Goal: Find specific page/section: Find specific page/section

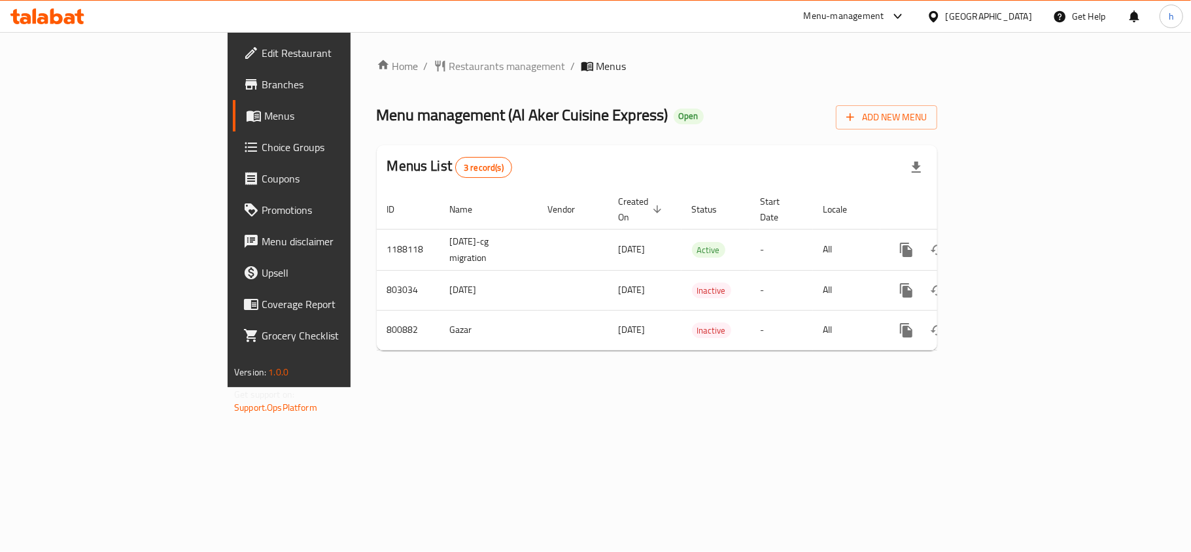
click at [1011, 19] on div "Qatar" at bounding box center [989, 16] width 86 height 14
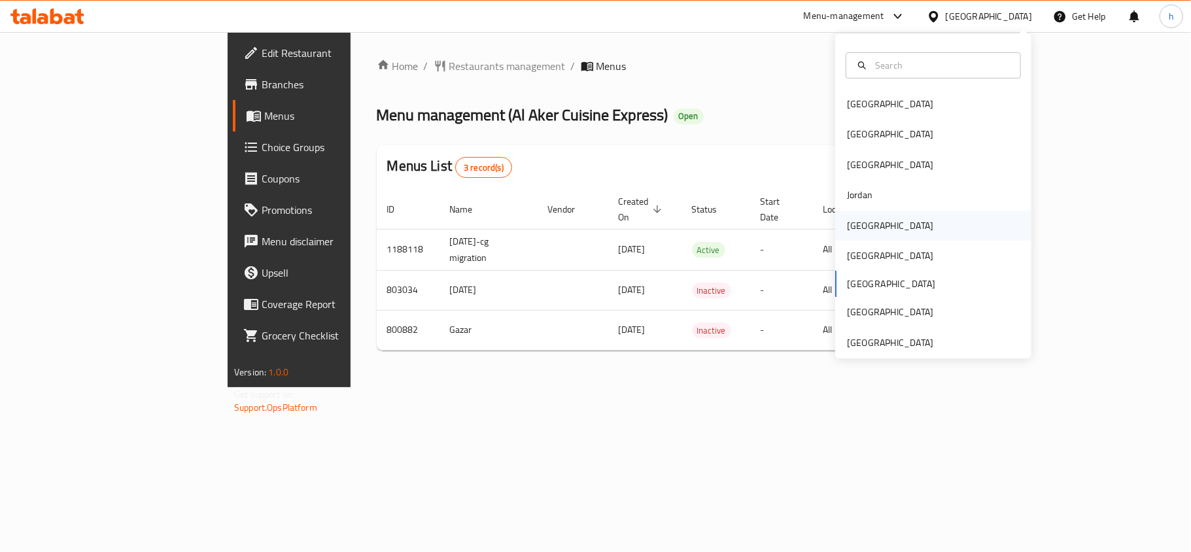
click at [847, 222] on div "[GEOGRAPHIC_DATA]" at bounding box center [890, 225] width 86 height 14
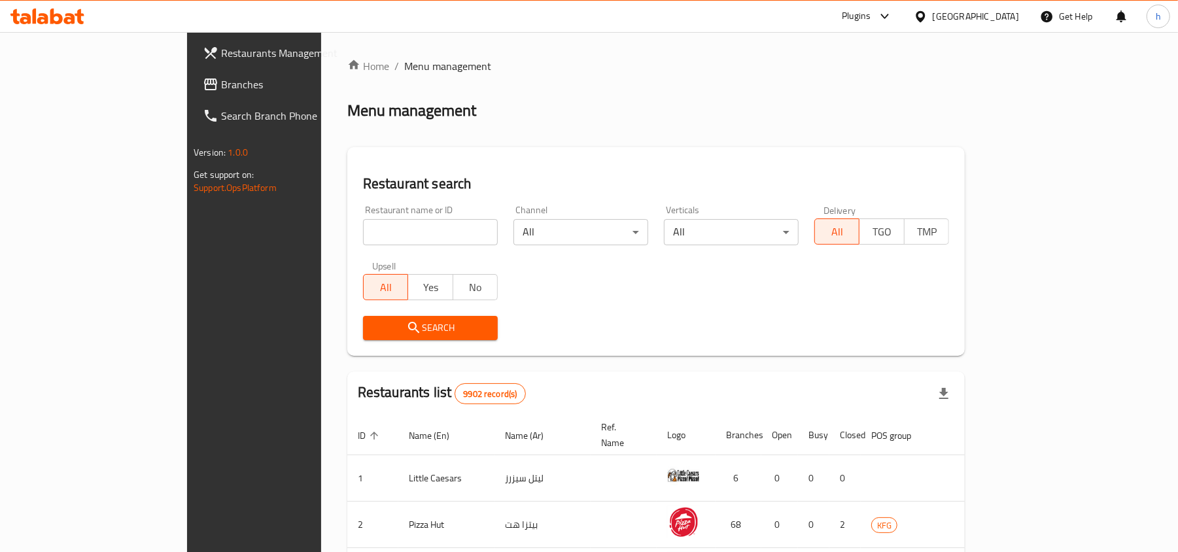
click at [192, 69] on link "Branches" at bounding box center [288, 84] width 192 height 31
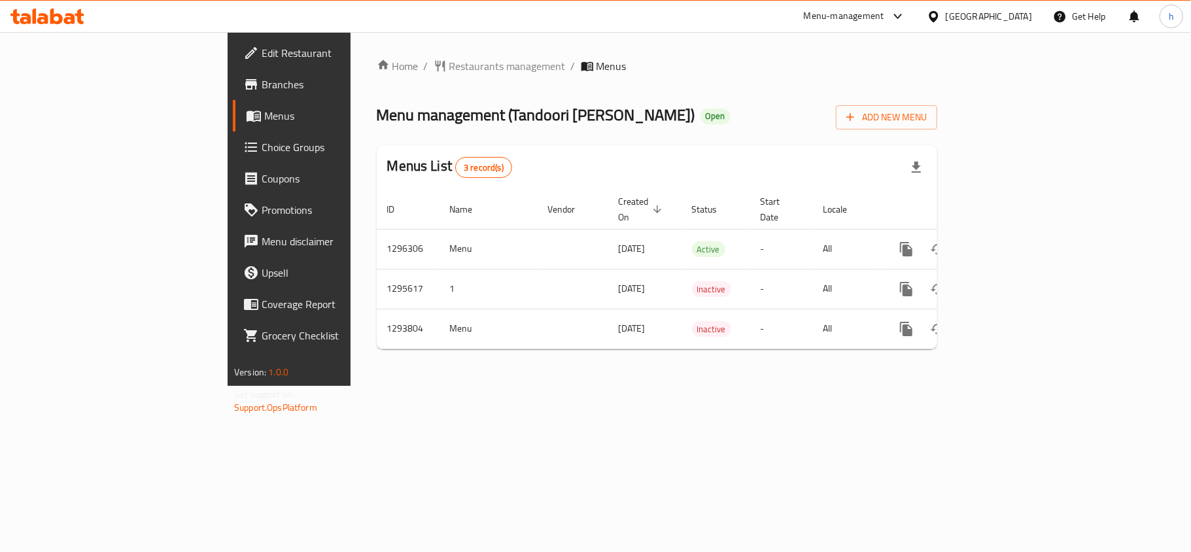
click at [449, 72] on span "Restaurants management" at bounding box center [507, 66] width 116 height 16
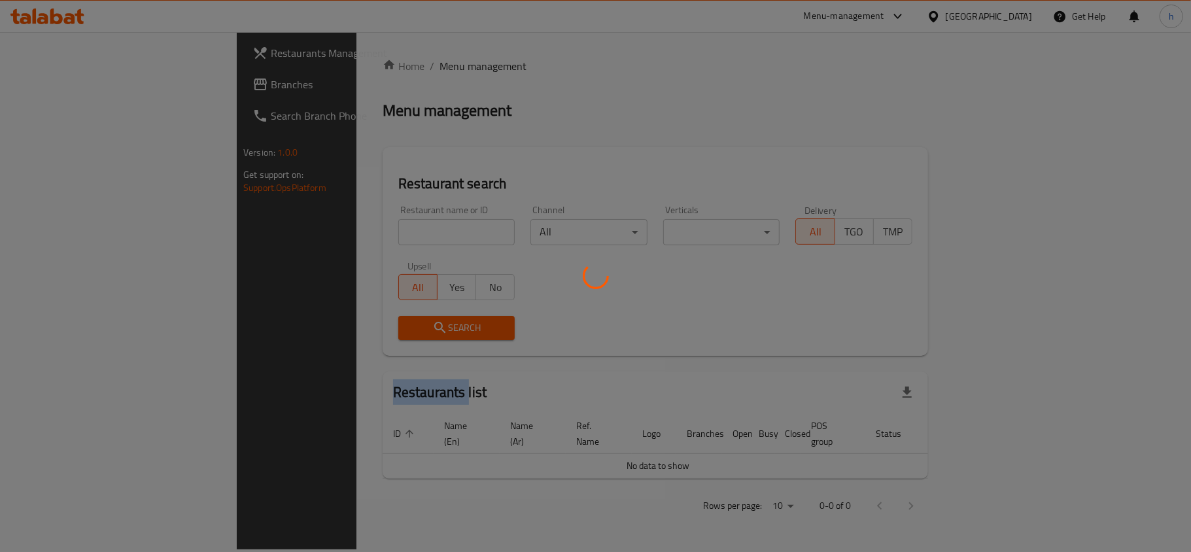
click at [362, 72] on div at bounding box center [595, 276] width 1191 height 552
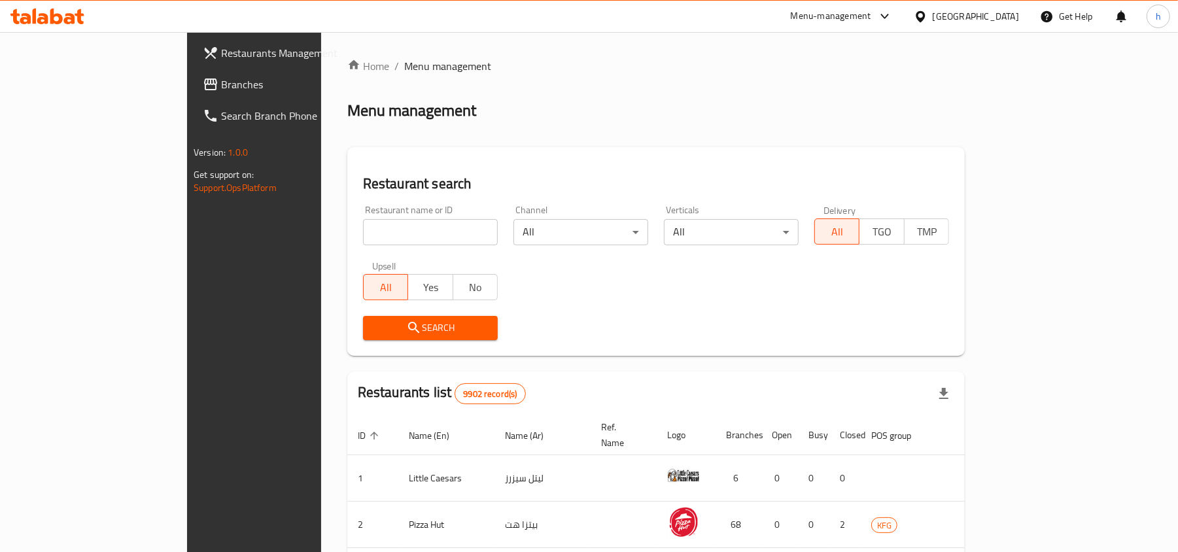
click at [363, 241] on input "search" at bounding box center [430, 232] width 135 height 26
paste input "699678"
type input "699678"
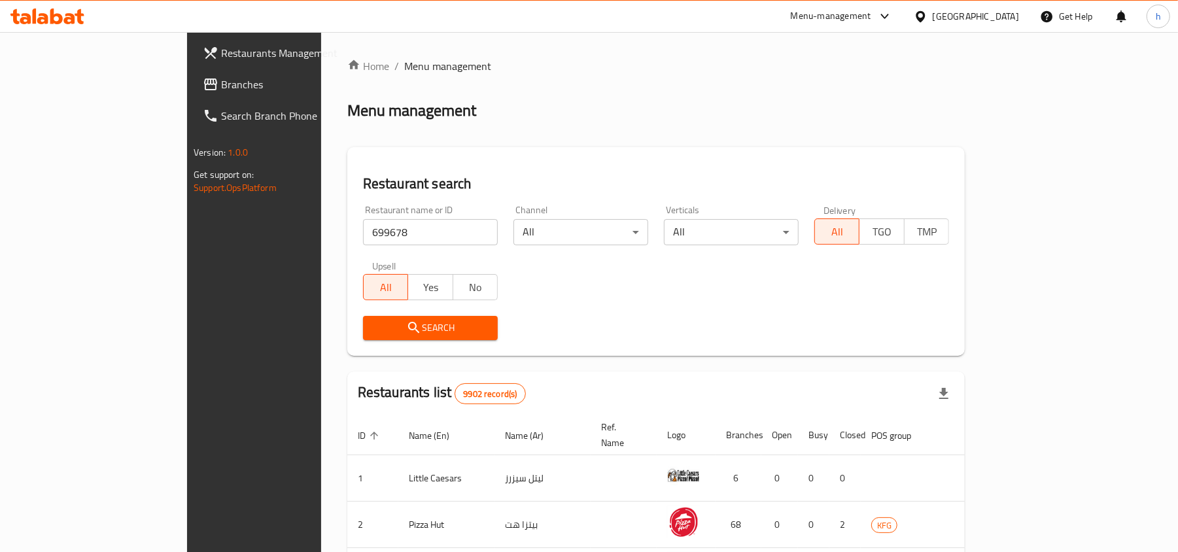
click at [374, 322] on span "Search" at bounding box center [431, 328] width 114 height 16
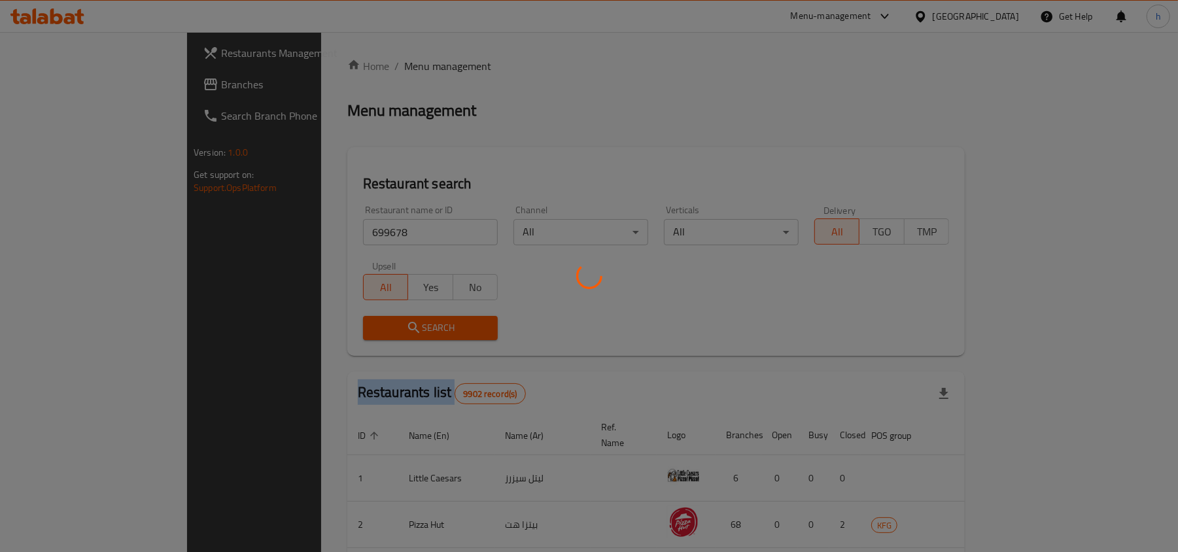
click at [370, 322] on div at bounding box center [589, 276] width 1178 height 552
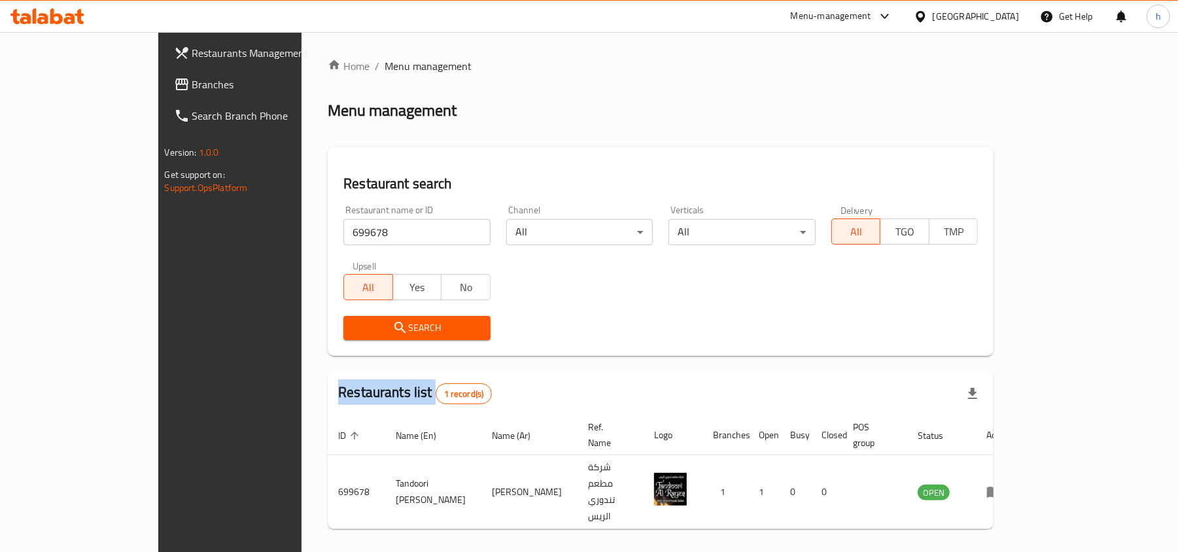
click at [192, 82] on span "Branches" at bounding box center [268, 85] width 152 height 16
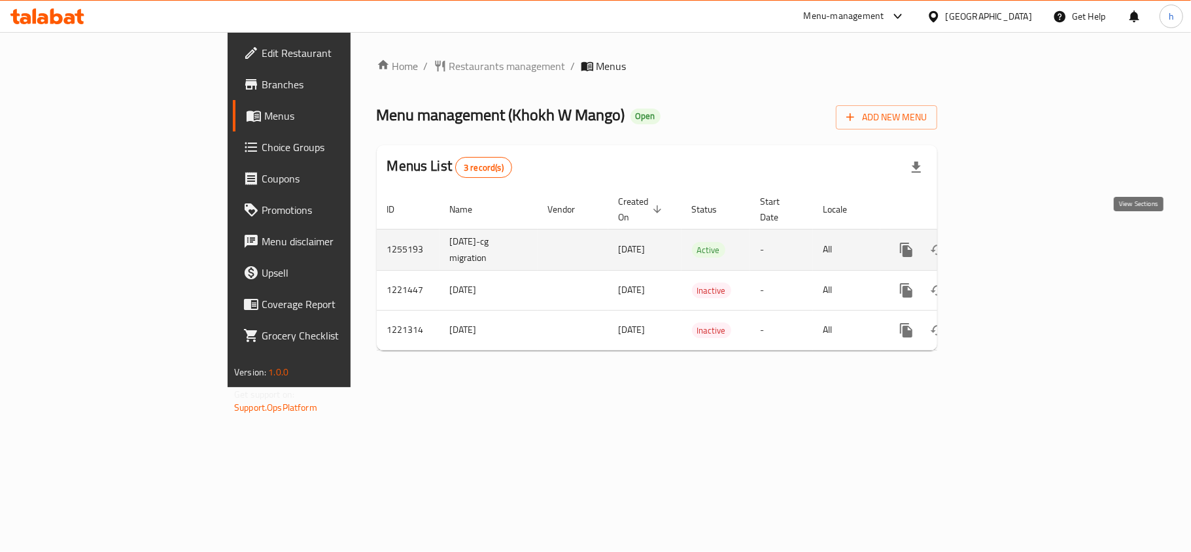
click at [1009, 242] on icon "enhanced table" at bounding box center [1001, 250] width 16 height 16
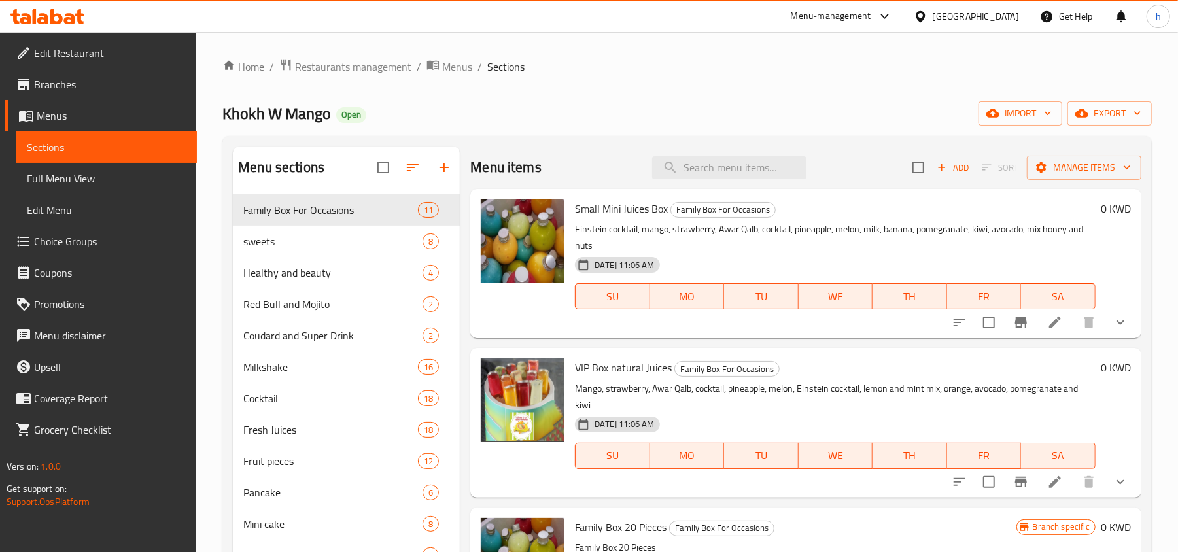
drag, startPoint x: 71, startPoint y: 114, endPoint x: 61, endPoint y: 131, distance: 19.9
click at [71, 114] on span "Menus" at bounding box center [112, 116] width 150 height 16
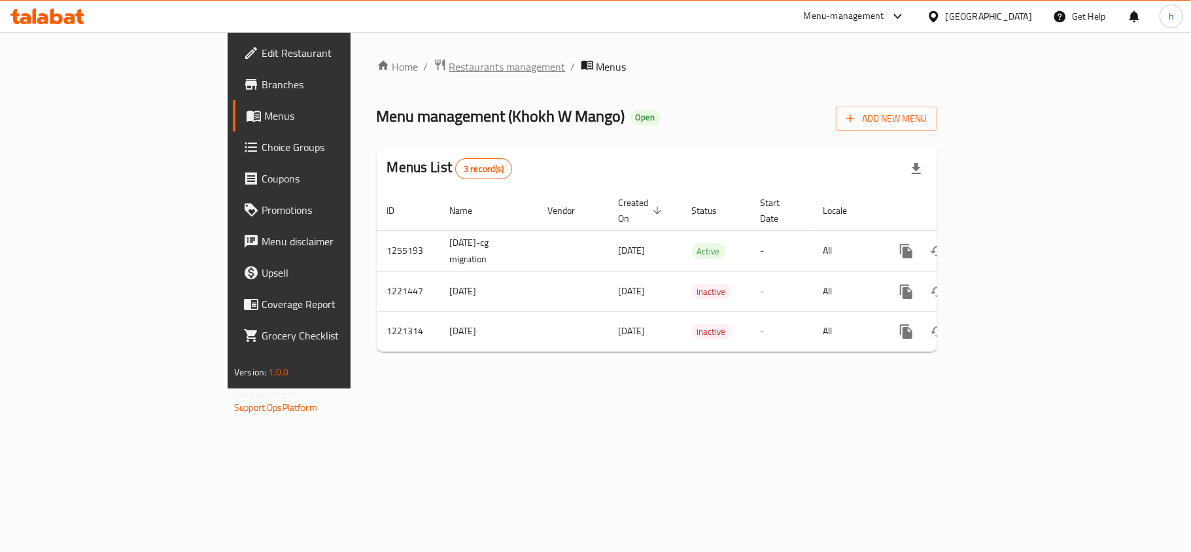
click at [449, 65] on span "Restaurants management" at bounding box center [507, 67] width 116 height 16
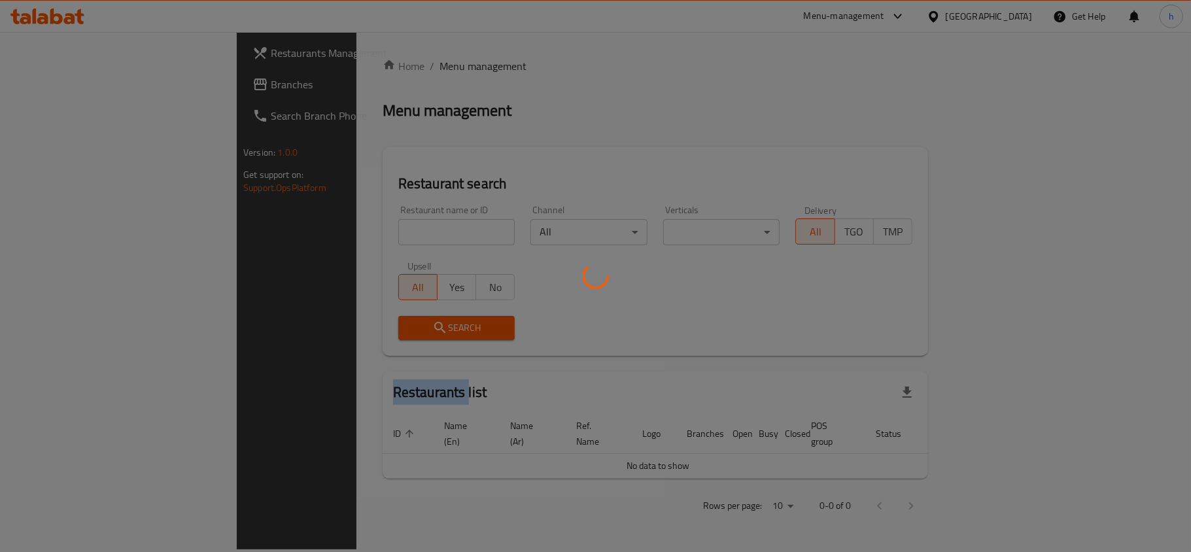
click at [349, 65] on div at bounding box center [595, 276] width 1191 height 552
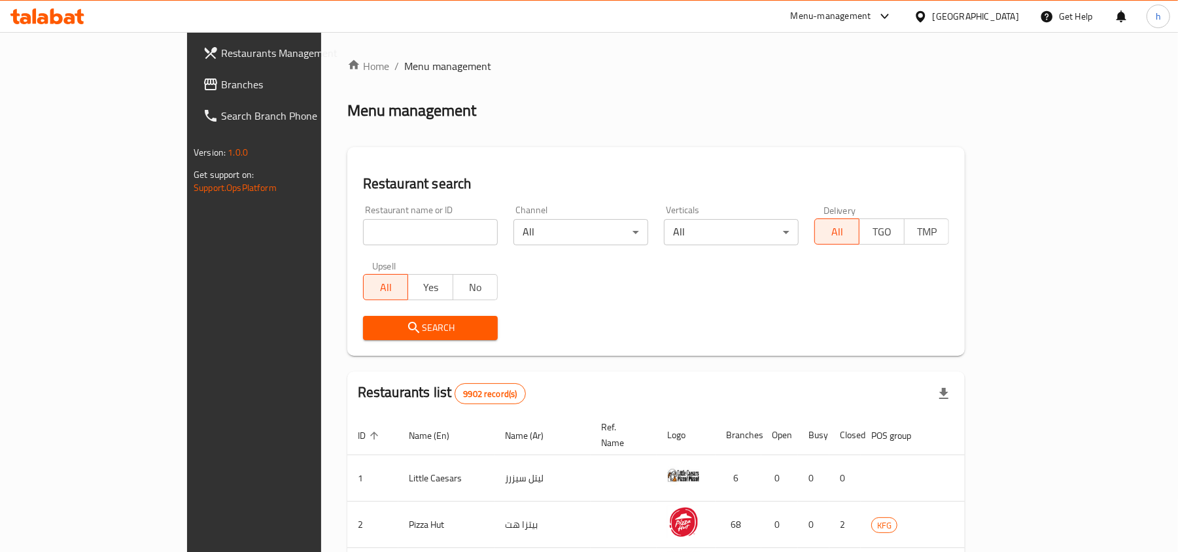
click at [363, 224] on input "search" at bounding box center [430, 232] width 135 height 26
paste input "23507"
type input "23507"
click at [374, 327] on span "Search" at bounding box center [431, 328] width 114 height 16
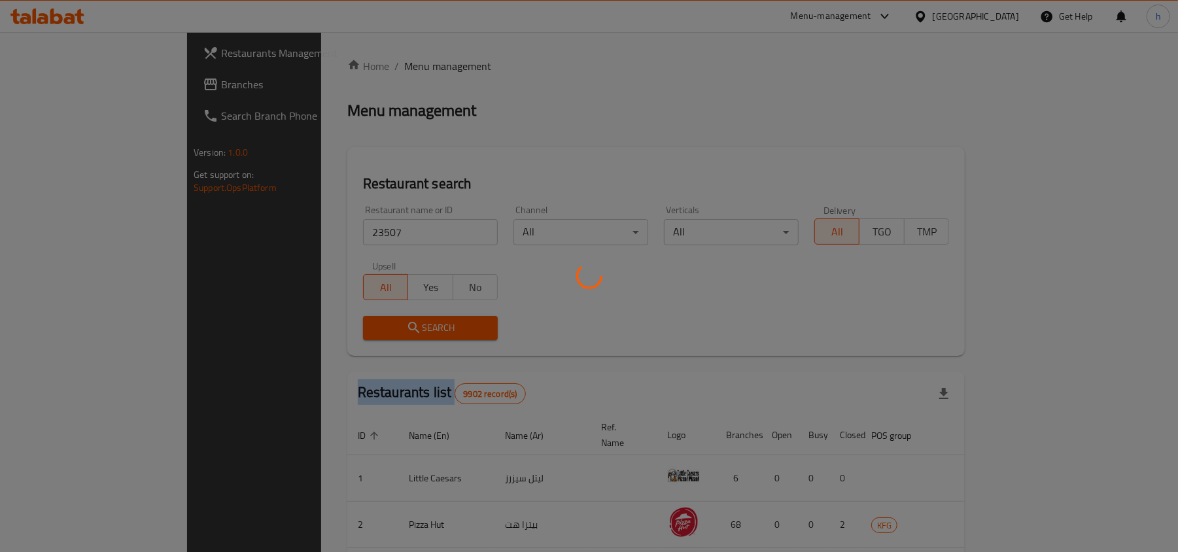
click at [349, 327] on div at bounding box center [589, 276] width 1178 height 552
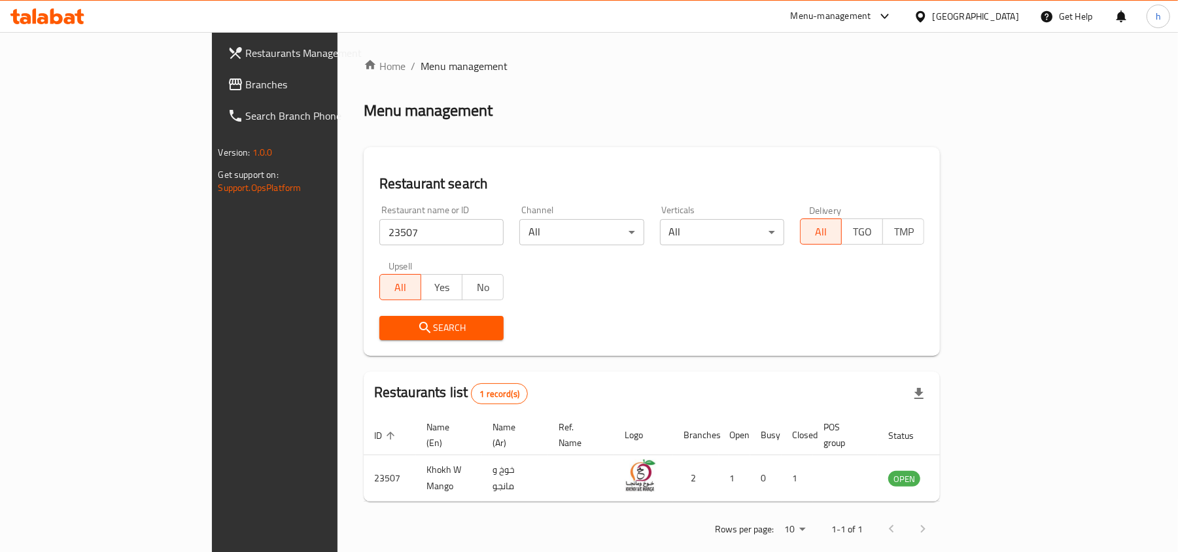
click at [1009, 14] on div "[GEOGRAPHIC_DATA]" at bounding box center [976, 16] width 86 height 14
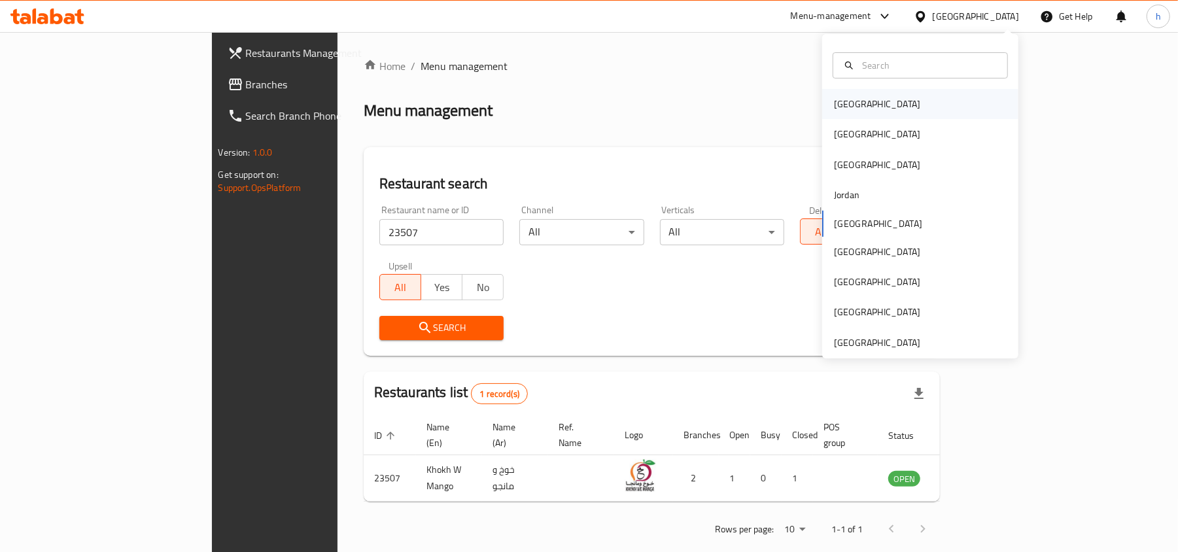
click at [834, 105] on div "[GEOGRAPHIC_DATA]" at bounding box center [877, 104] width 86 height 14
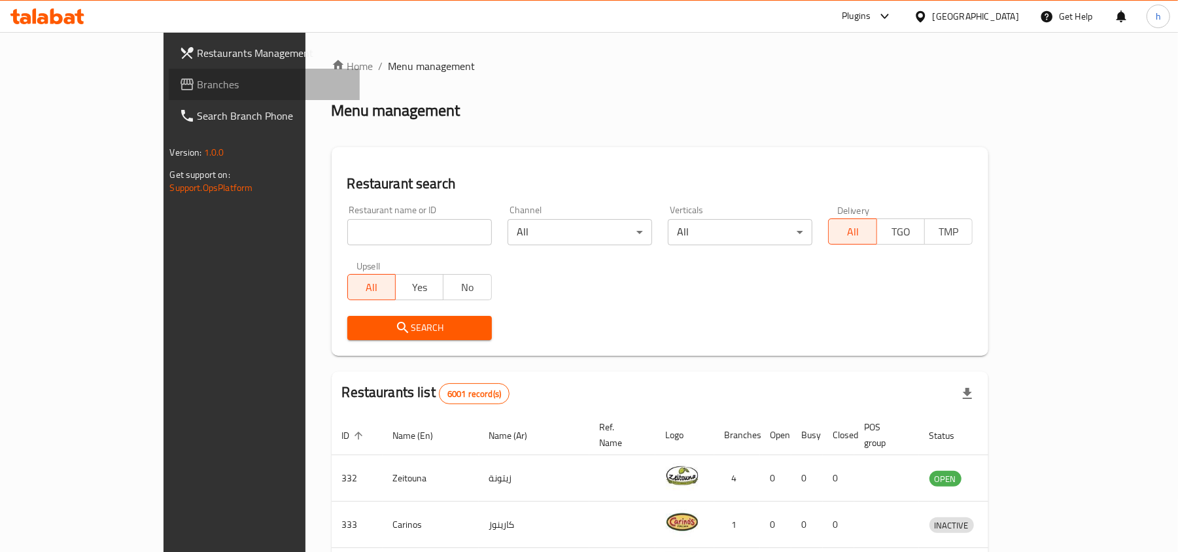
click at [198, 82] on span "Branches" at bounding box center [274, 85] width 152 height 16
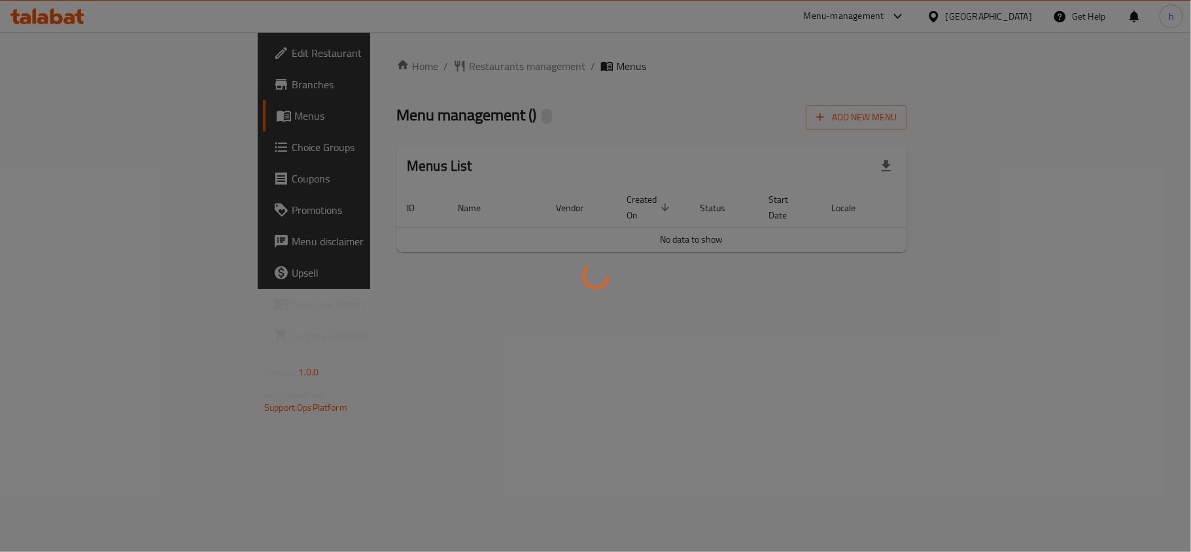
click at [421, 128] on div at bounding box center [595, 276] width 1191 height 552
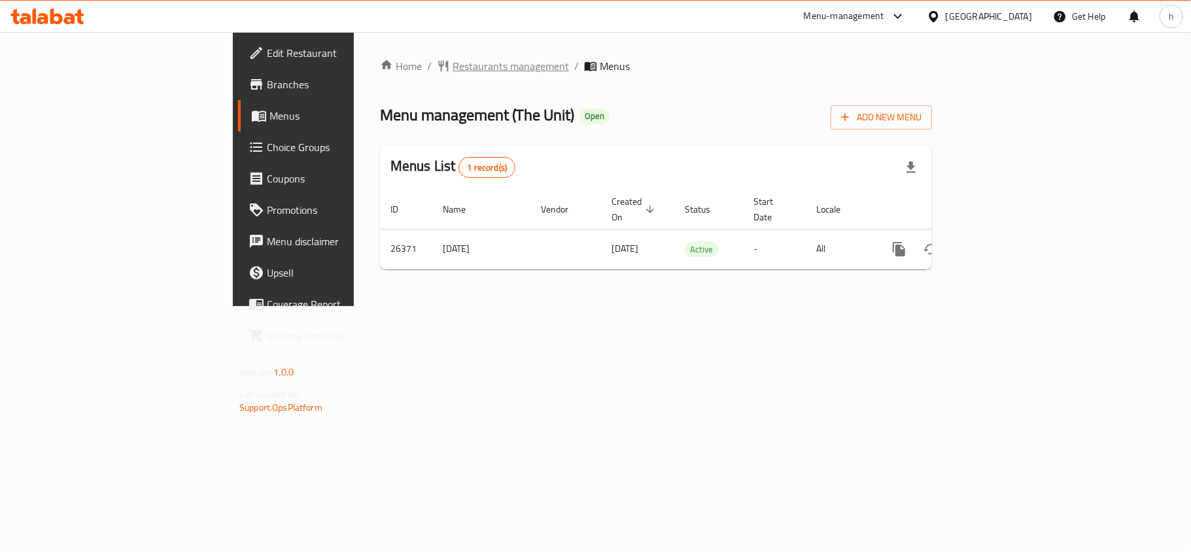
click at [453, 64] on span "Restaurants management" at bounding box center [511, 66] width 116 height 16
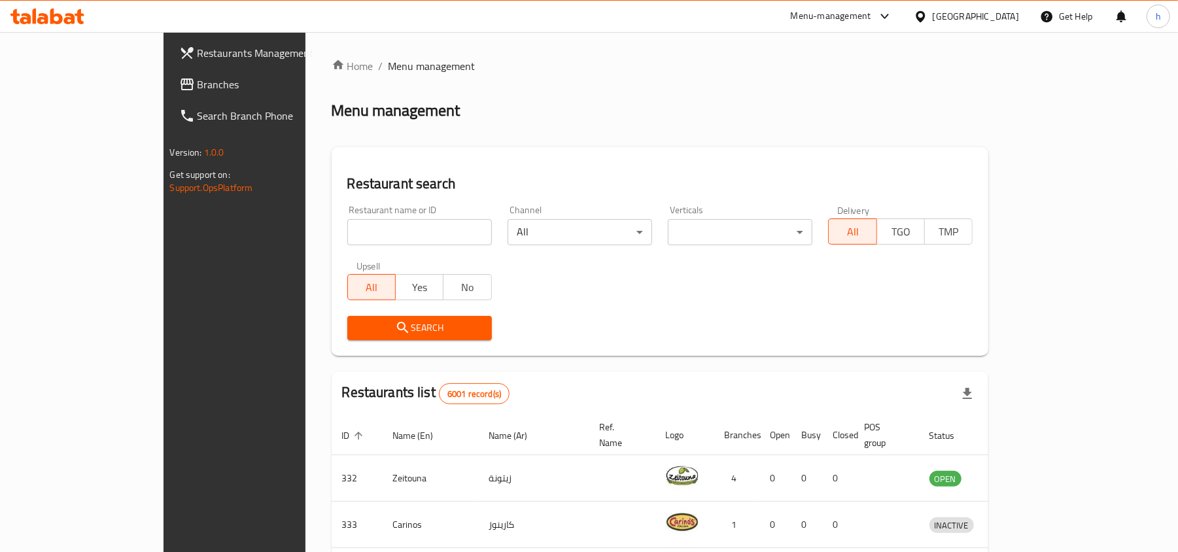
click at [347, 234] on input "search" at bounding box center [419, 232] width 145 height 26
paste input "13750"
type input "13750"
click at [358, 330] on span "Search" at bounding box center [420, 328] width 124 height 16
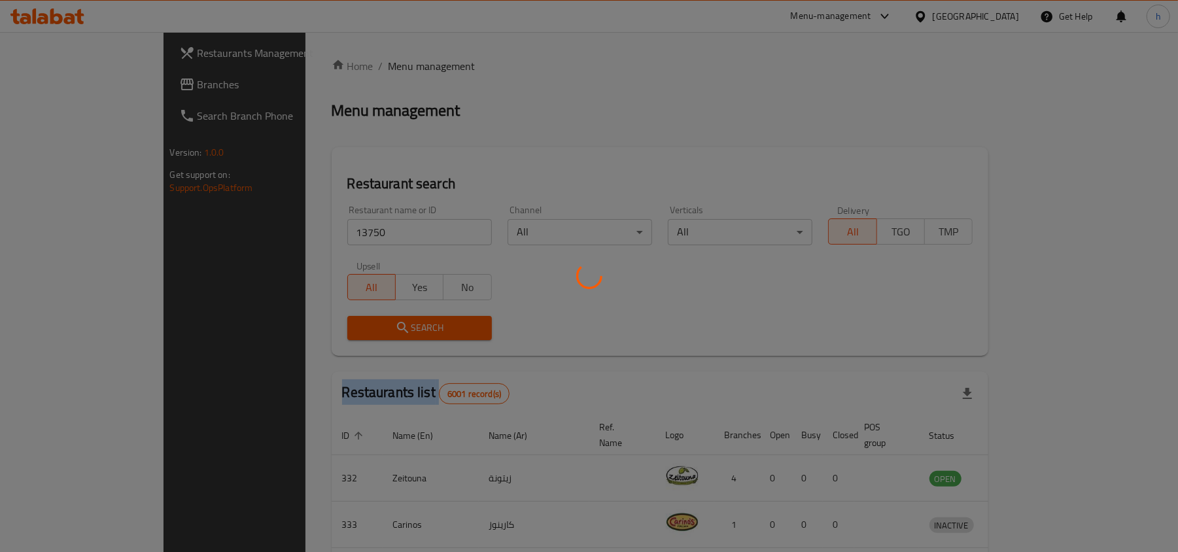
click at [353, 330] on div at bounding box center [589, 276] width 1178 height 552
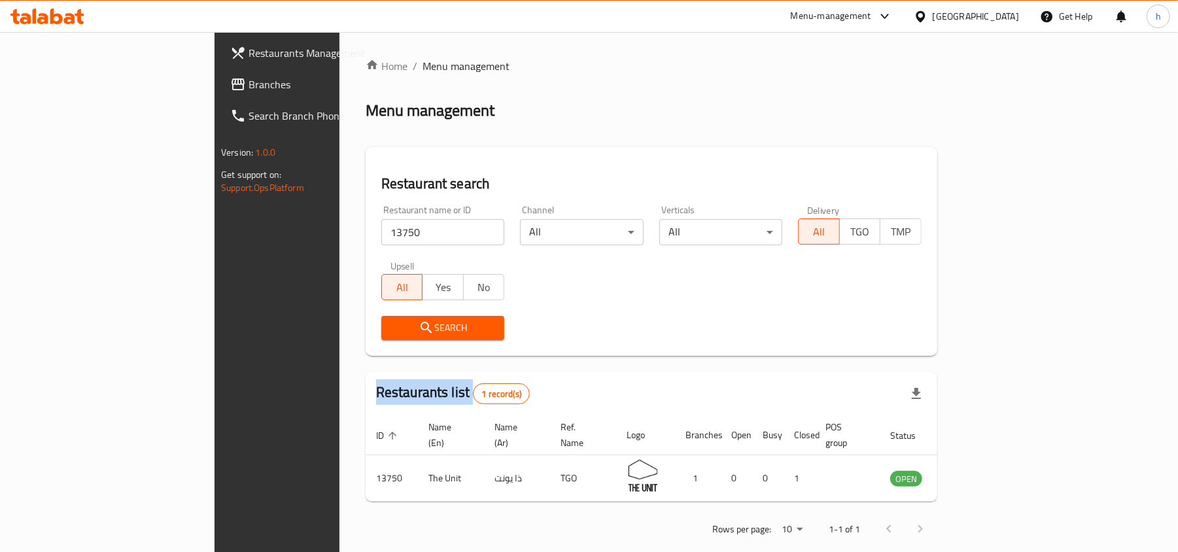
scroll to position [7, 0]
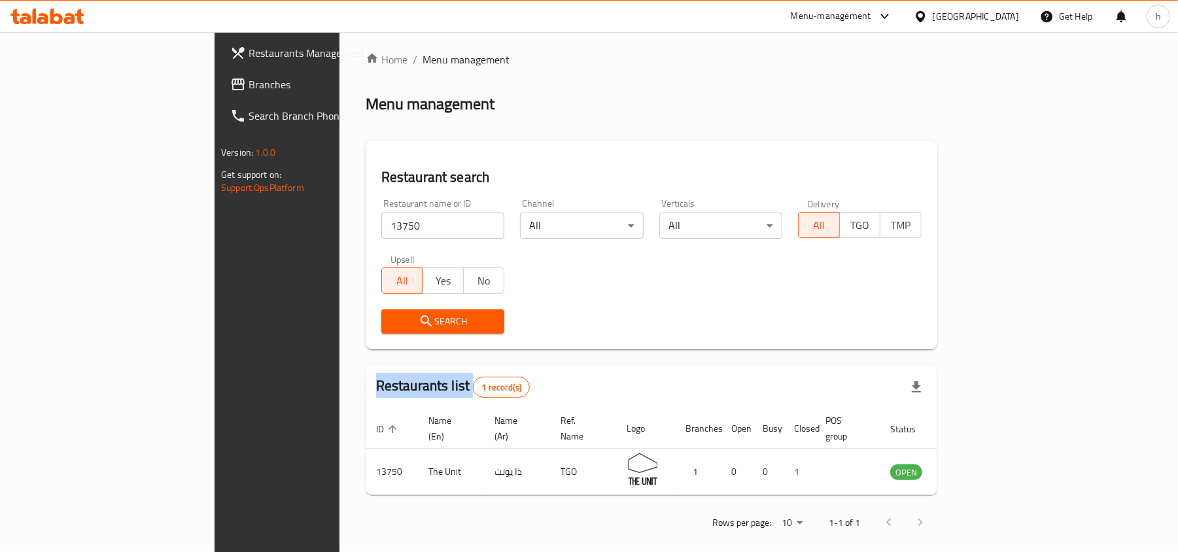
click at [249, 88] on span "Branches" at bounding box center [325, 85] width 152 height 16
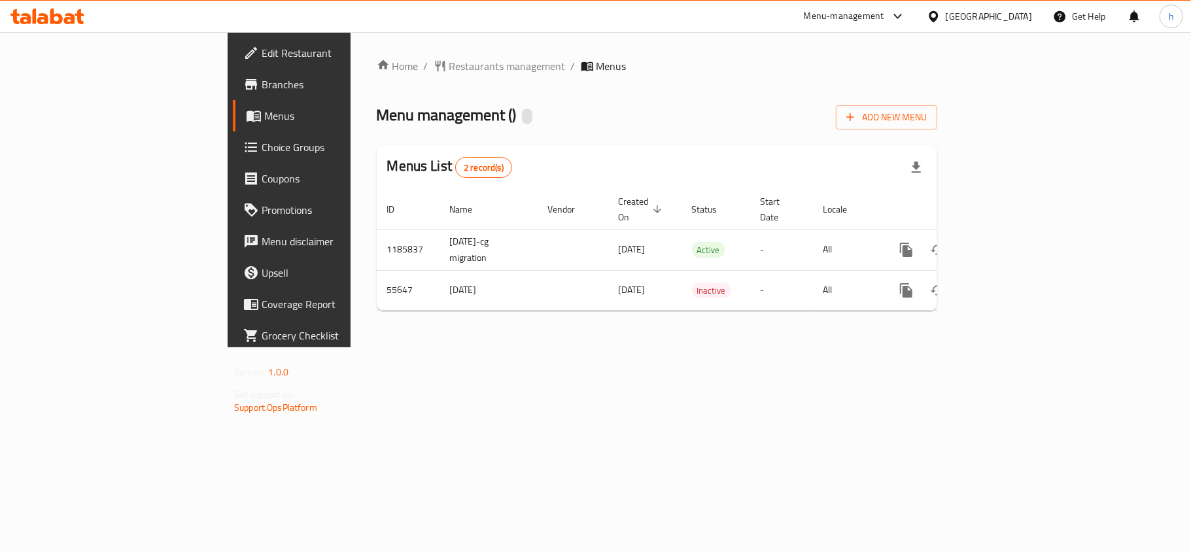
click at [449, 64] on span "Restaurants management" at bounding box center [507, 66] width 116 height 16
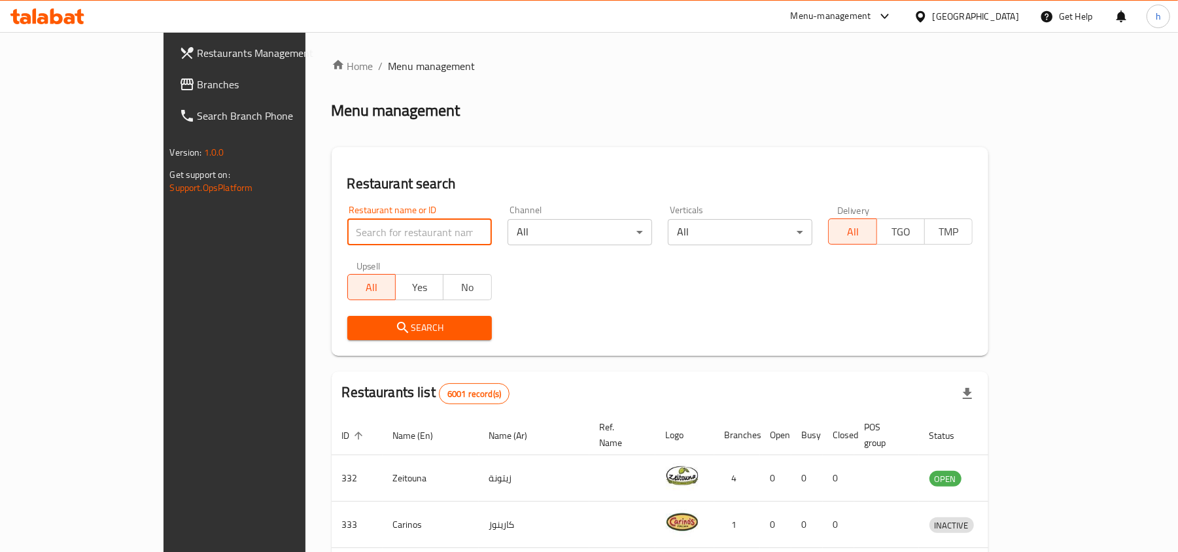
click at [347, 237] on input "search" at bounding box center [419, 232] width 145 height 26
paste input "27394"
type input "27394"
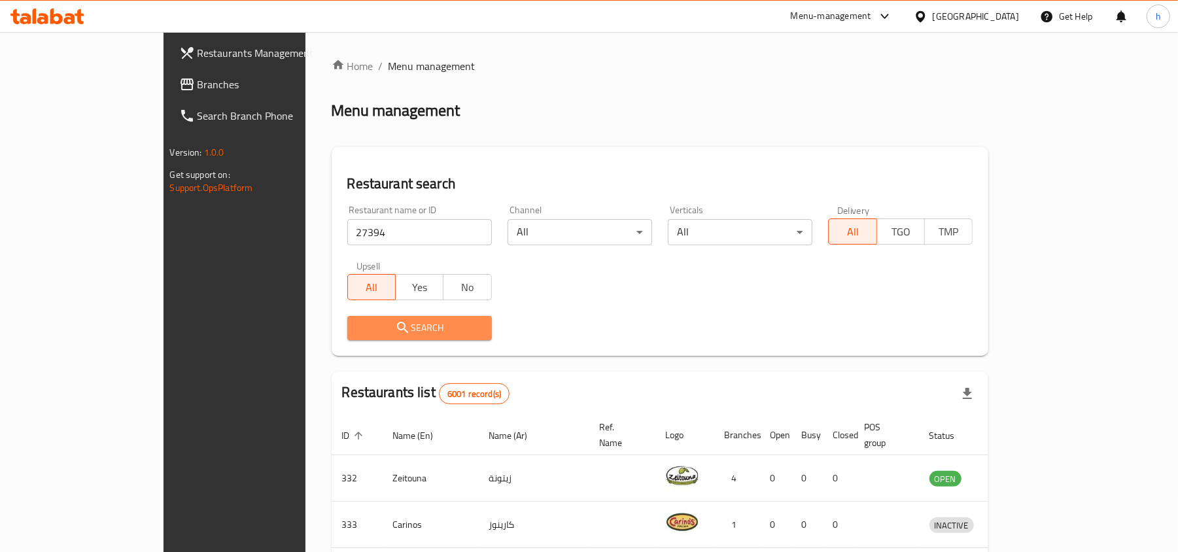
click at [395, 322] on icon "submit" at bounding box center [403, 328] width 16 height 16
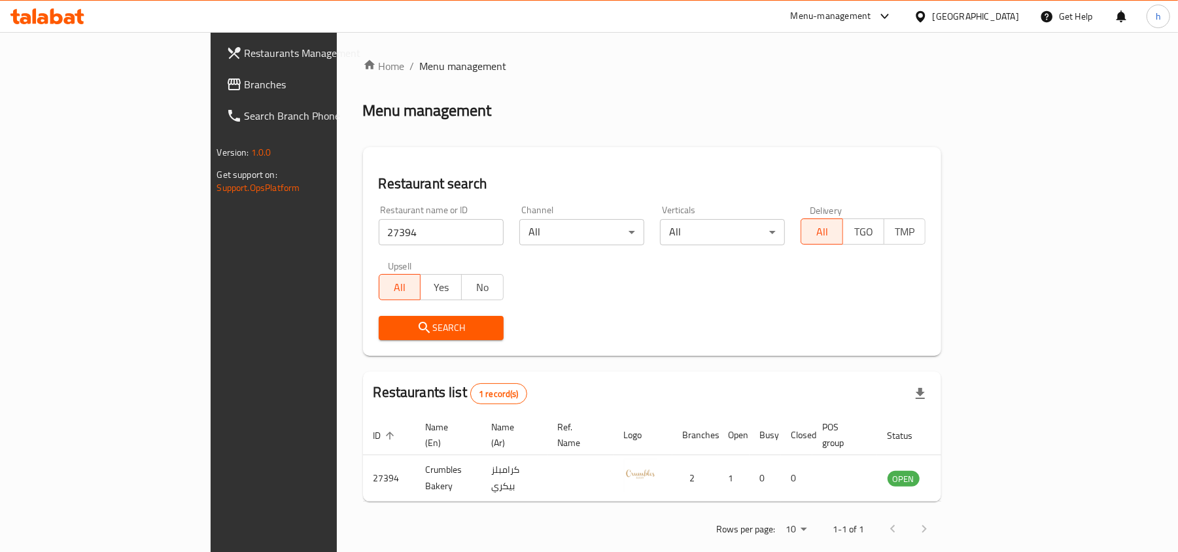
click at [1000, 14] on div "[GEOGRAPHIC_DATA]" at bounding box center [976, 16] width 86 height 14
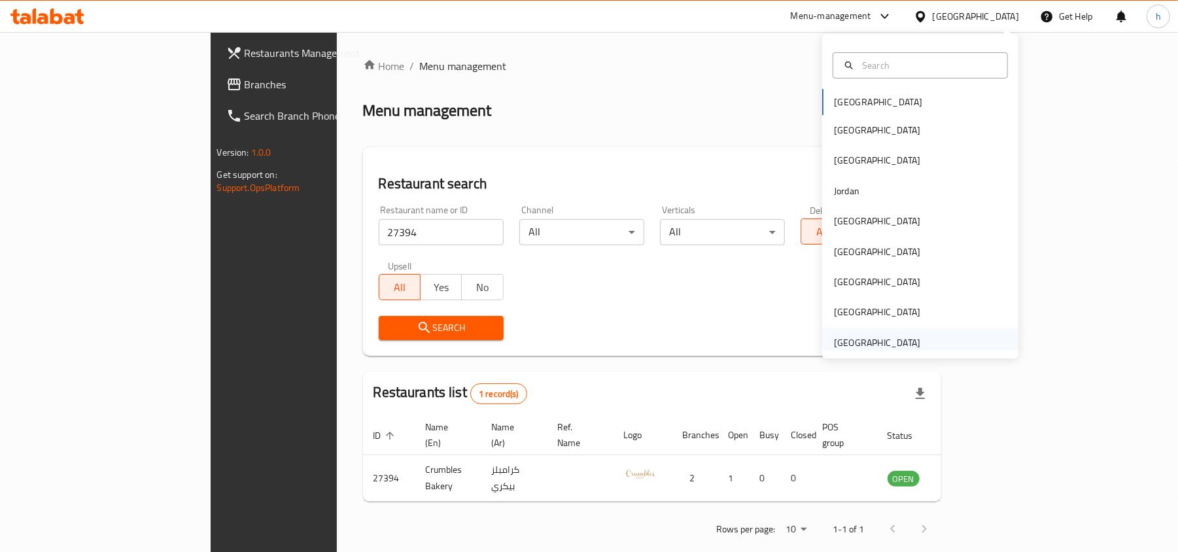
click at [850, 338] on div "[GEOGRAPHIC_DATA]" at bounding box center [877, 343] width 86 height 14
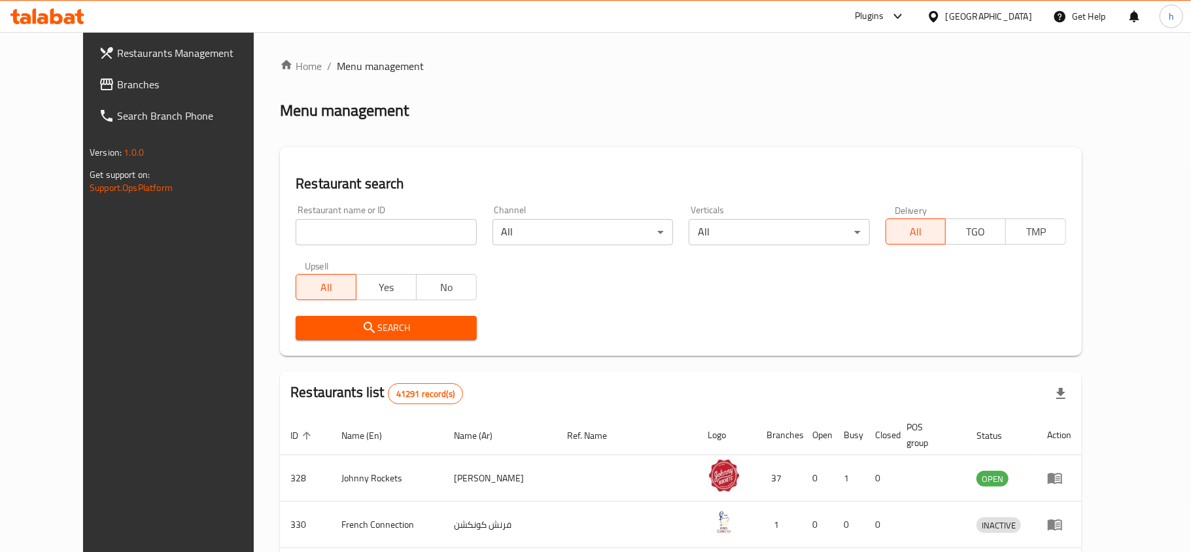
click at [51, 82] on div at bounding box center [595, 276] width 1191 height 552
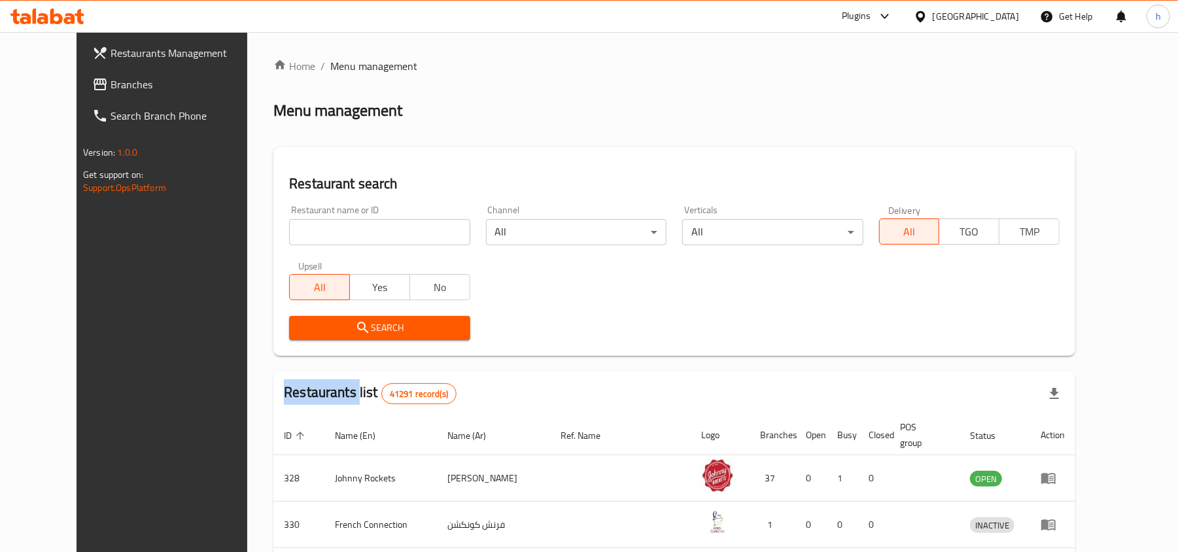
click at [77, 82] on div "Restaurants Management Branches Search Branch Phone Version: 1.0.0 Get support …" at bounding box center [589, 485] width 1025 height 906
click at [111, 82] on span "Branches" at bounding box center [187, 85] width 152 height 16
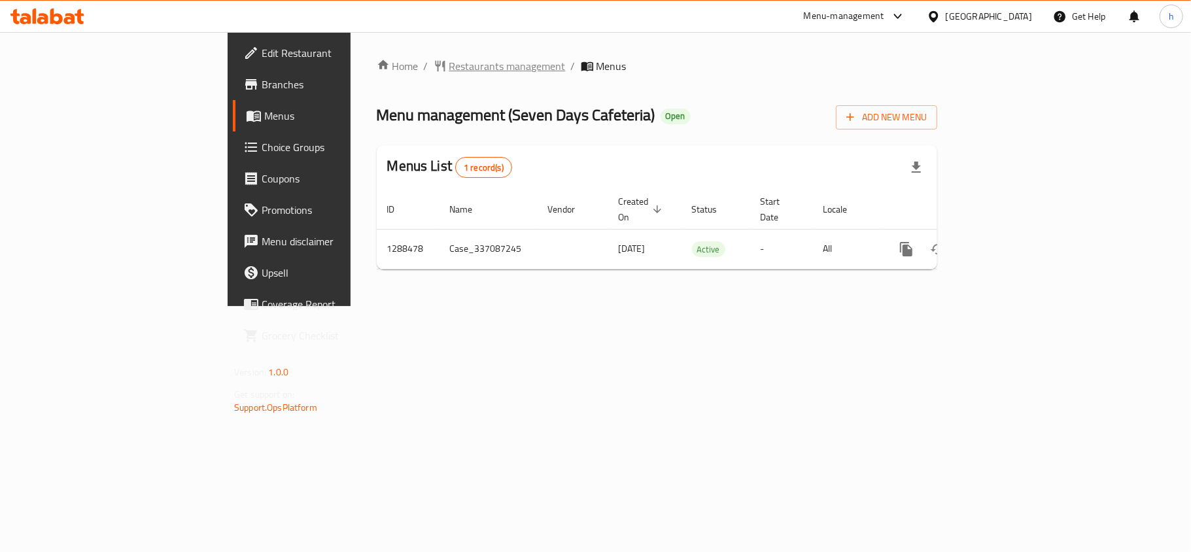
click at [449, 67] on span "Restaurants management" at bounding box center [507, 66] width 116 height 16
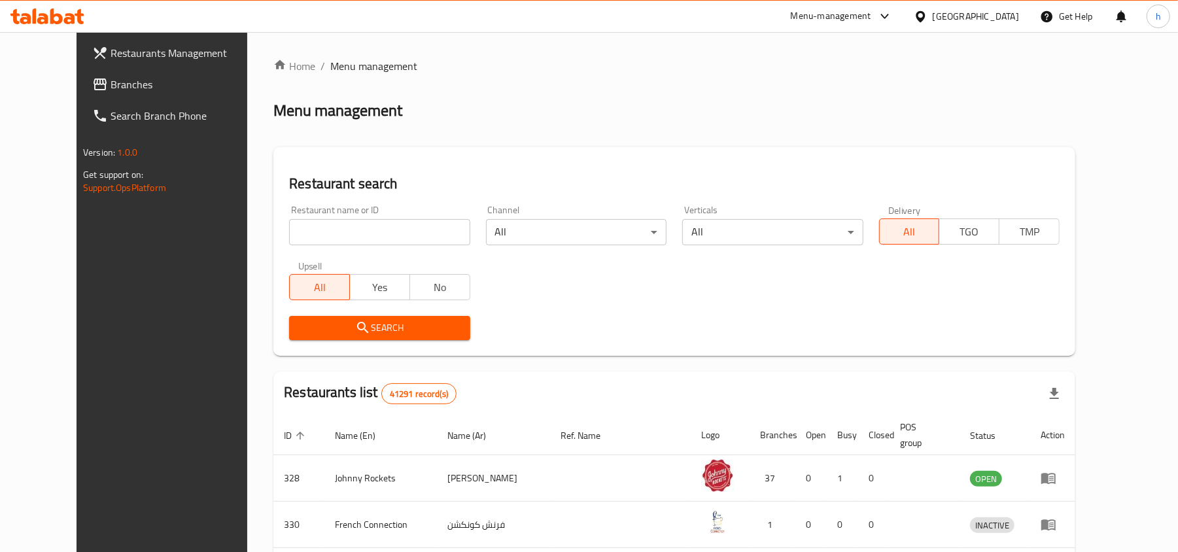
click at [332, 224] on input "search" at bounding box center [379, 232] width 181 height 26
paste input "697181"
type input "697181"
click at [354, 332] on span "Search" at bounding box center [380, 328] width 160 height 16
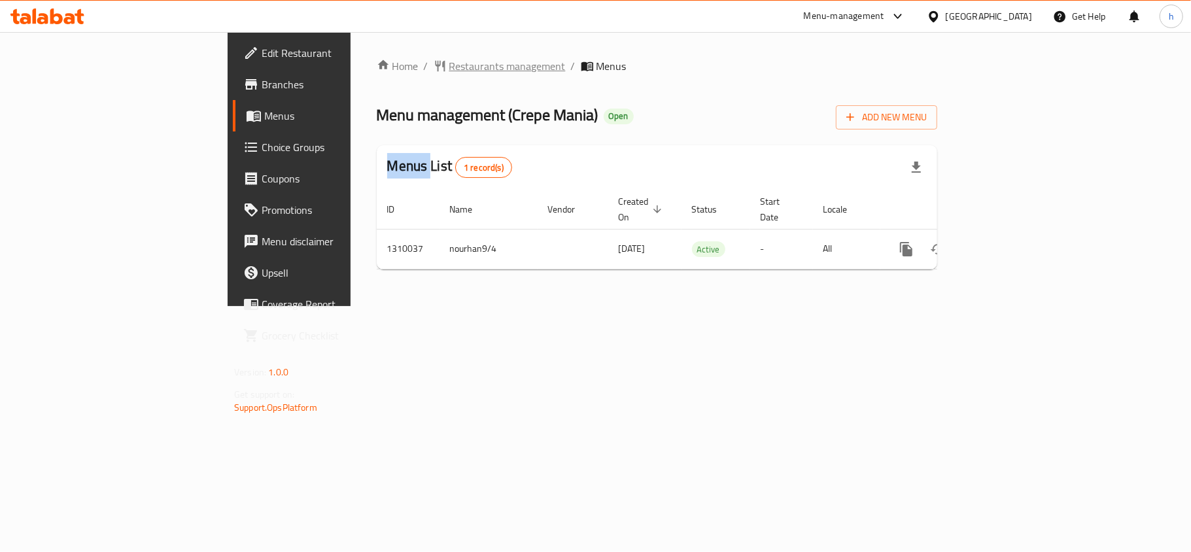
click at [449, 71] on span "Restaurants management" at bounding box center [507, 66] width 116 height 16
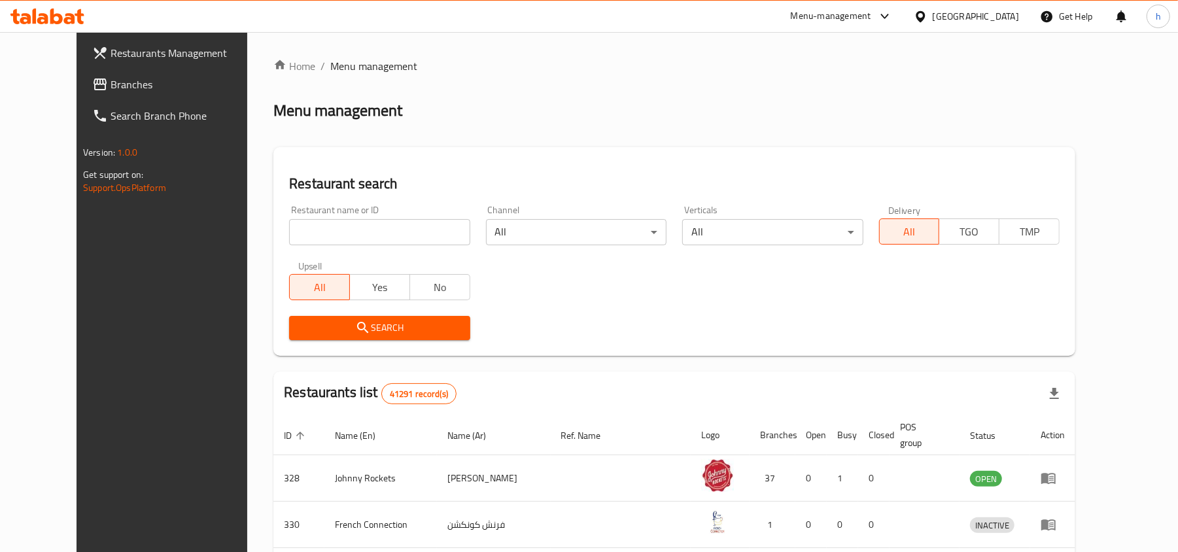
click at [322, 223] on div at bounding box center [589, 276] width 1178 height 552
click at [322, 223] on input "search" at bounding box center [379, 232] width 181 height 26
paste input "705314"
type input "705314"
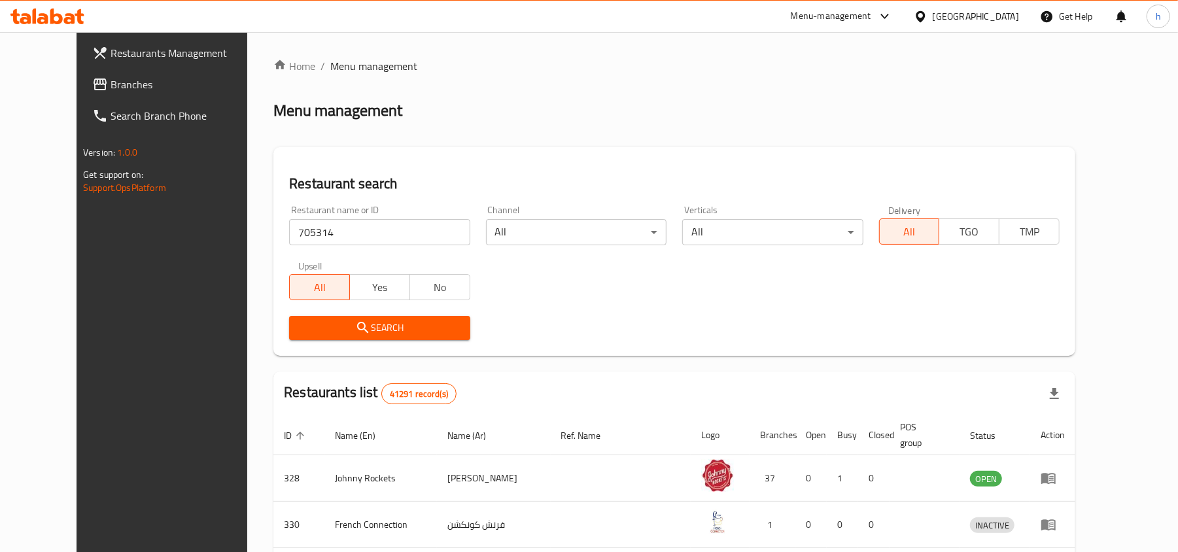
click at [338, 326] on span "Search" at bounding box center [380, 328] width 160 height 16
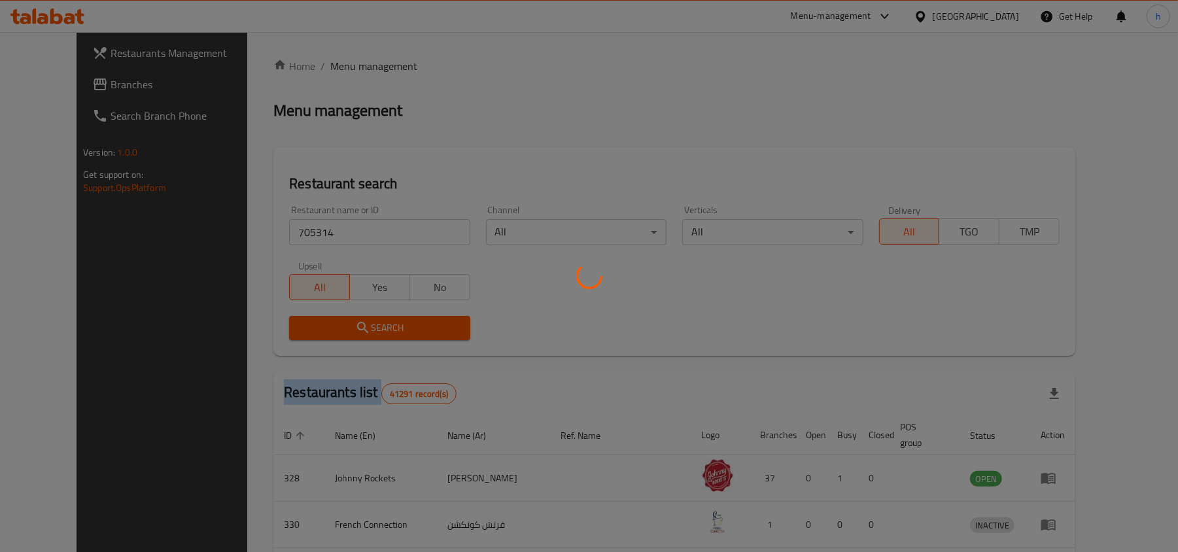
click at [338, 326] on div at bounding box center [589, 276] width 1178 height 552
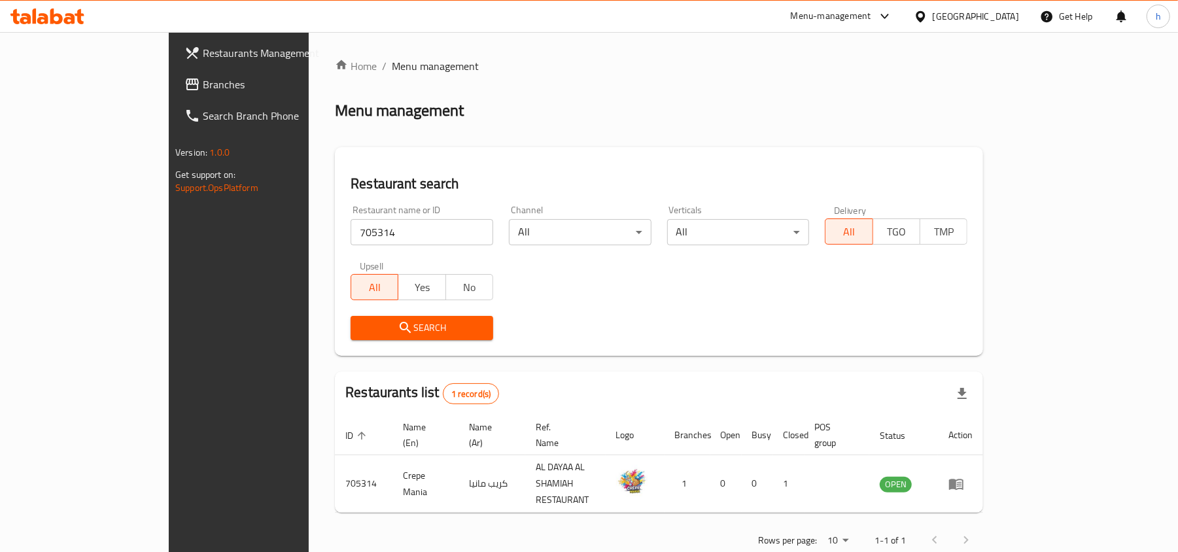
click at [958, 20] on div "[GEOGRAPHIC_DATA]" at bounding box center [976, 16] width 86 height 14
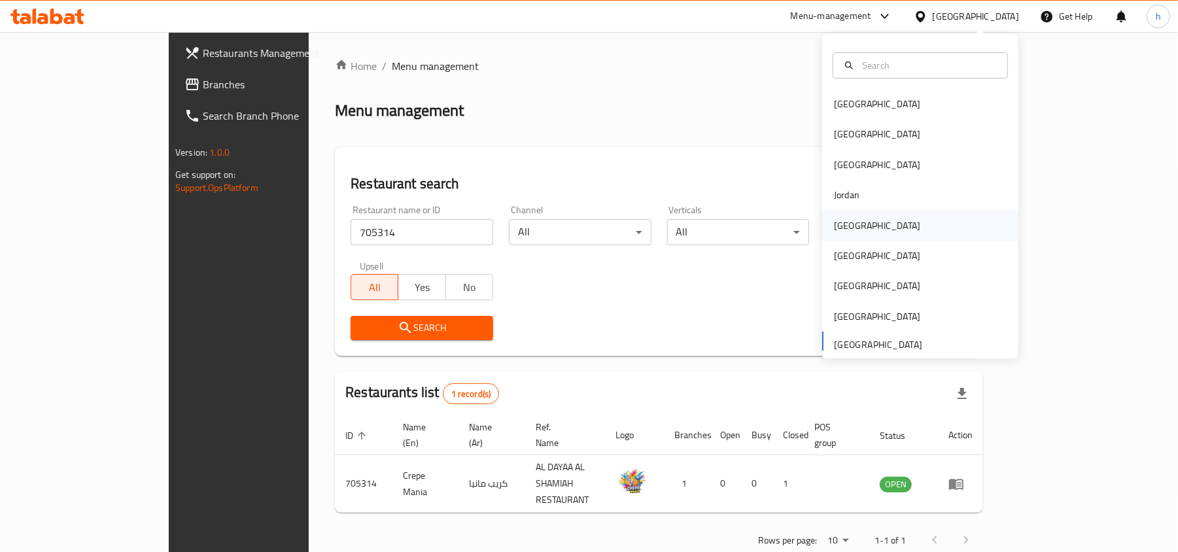
click at [848, 221] on div "[GEOGRAPHIC_DATA]" at bounding box center [877, 225] width 86 height 14
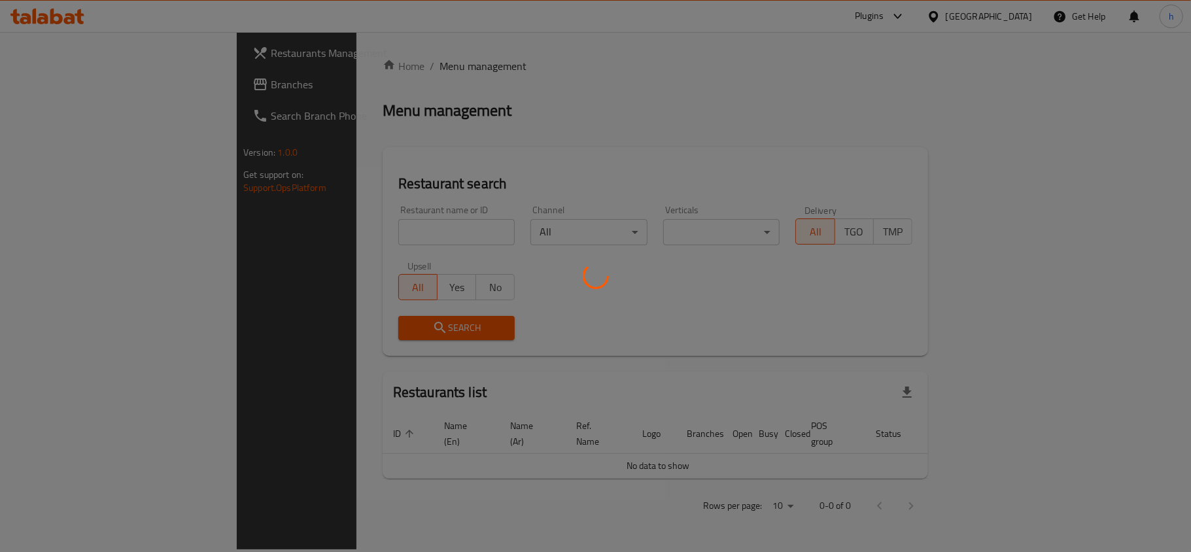
click at [37, 82] on div at bounding box center [595, 276] width 1191 height 552
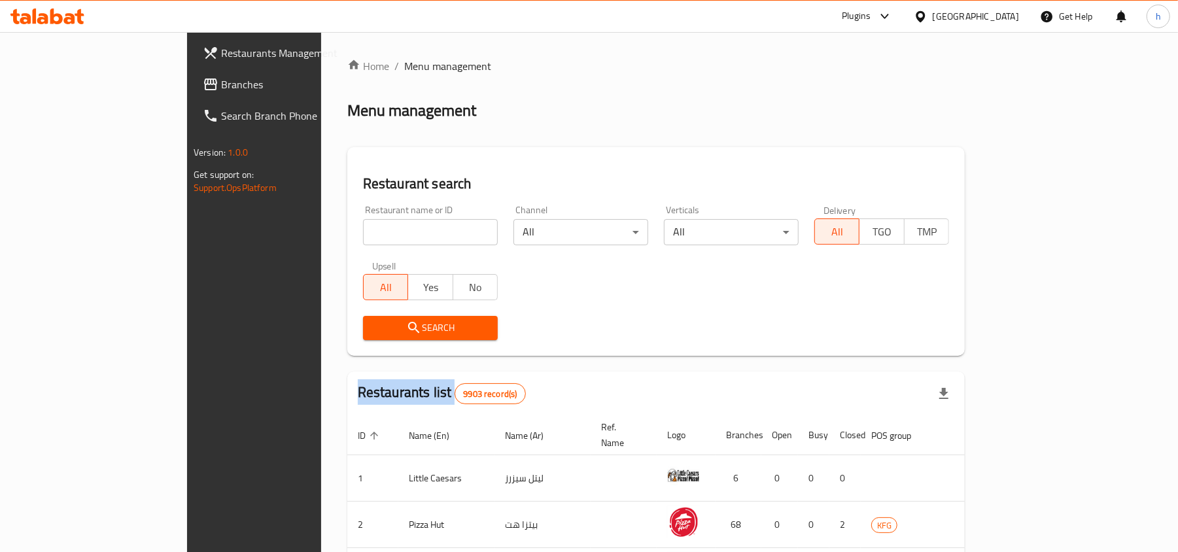
click at [37, 82] on div at bounding box center [589, 276] width 1178 height 552
click at [221, 82] on span "Branches" at bounding box center [297, 85] width 152 height 16
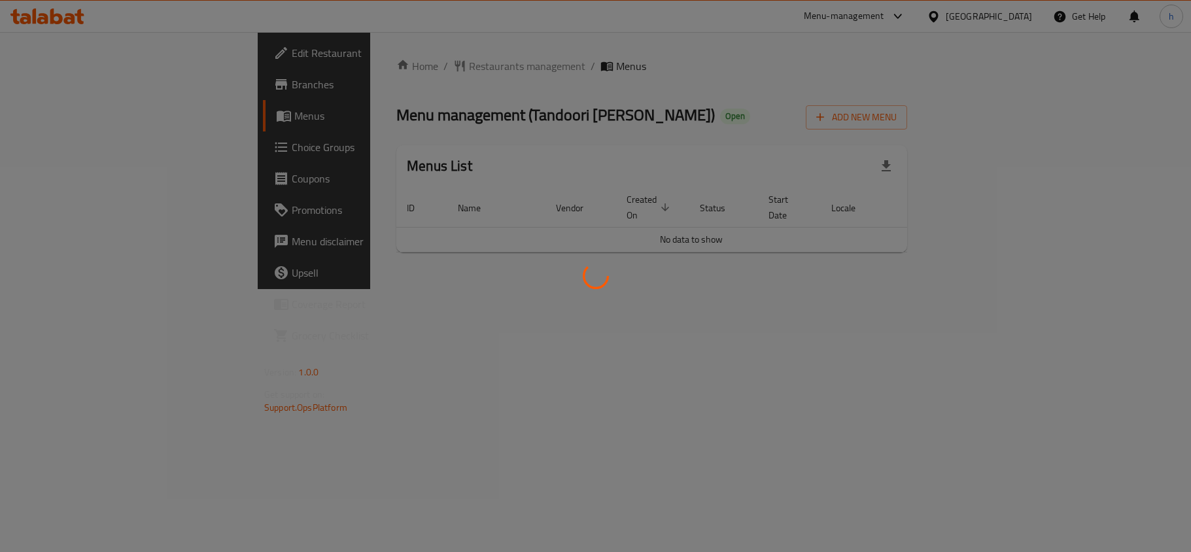
click at [484, 41] on div at bounding box center [595, 276] width 1191 height 552
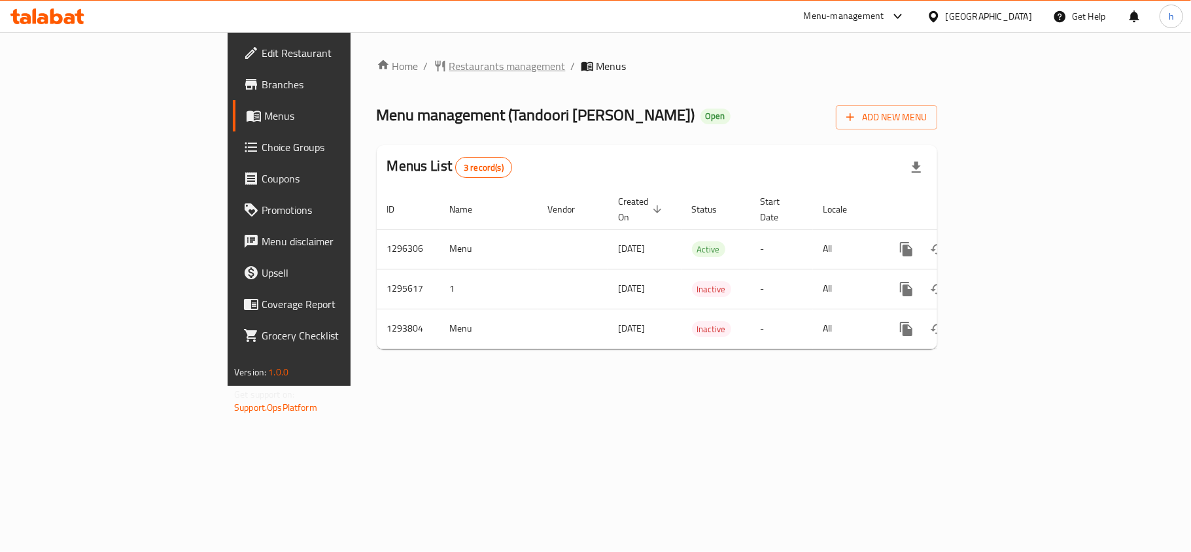
click at [449, 65] on span "Restaurants management" at bounding box center [507, 66] width 116 height 16
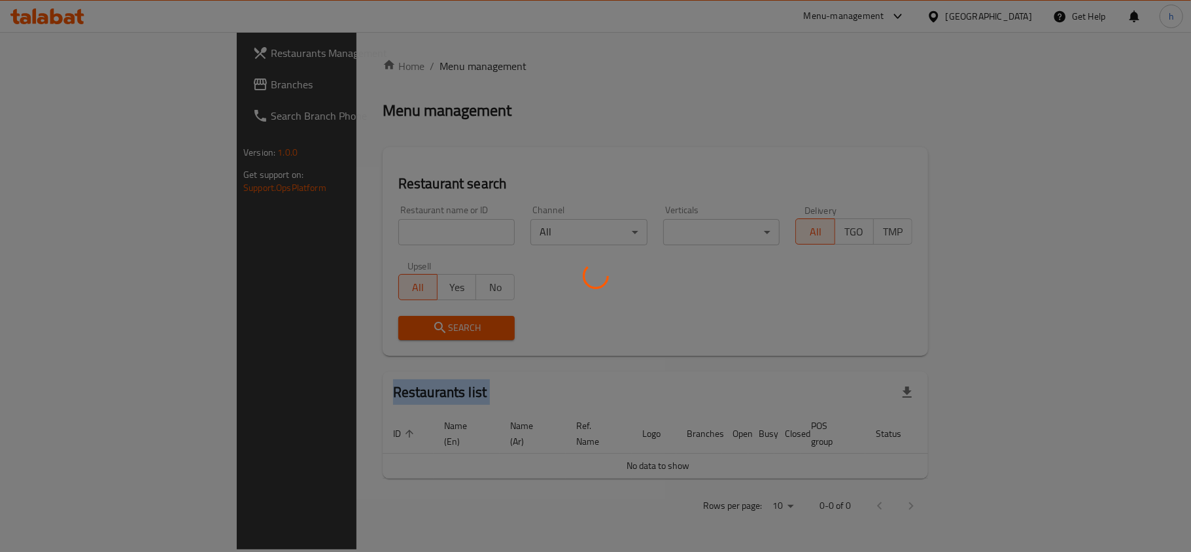
click at [361, 65] on div at bounding box center [595, 276] width 1191 height 552
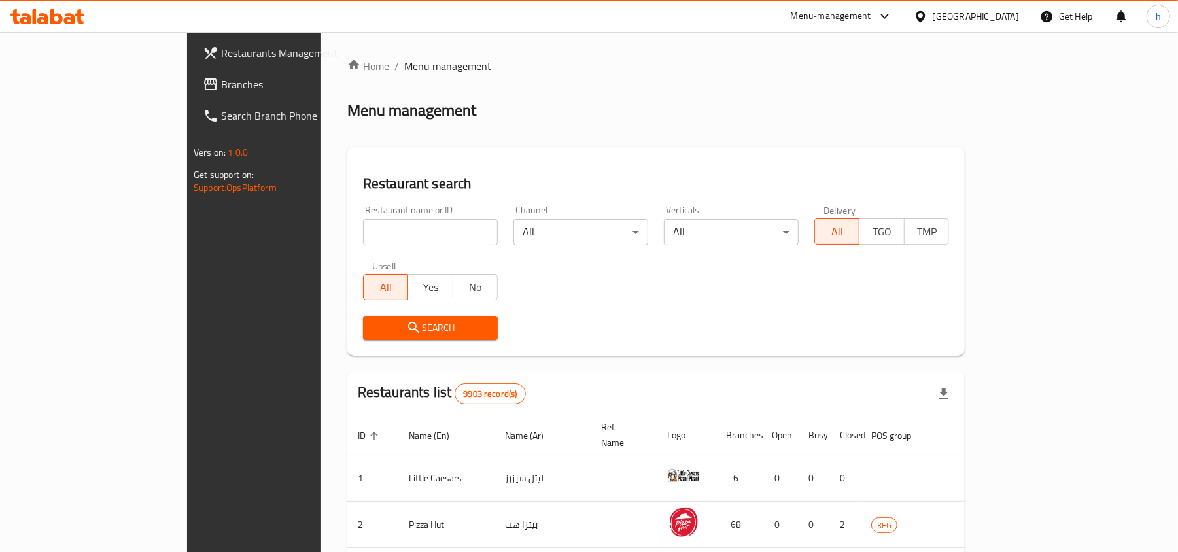
click at [363, 232] on input "search" at bounding box center [430, 232] width 135 height 26
paste input "699678"
type input "699678"
click at [374, 322] on span "Search" at bounding box center [431, 328] width 114 height 16
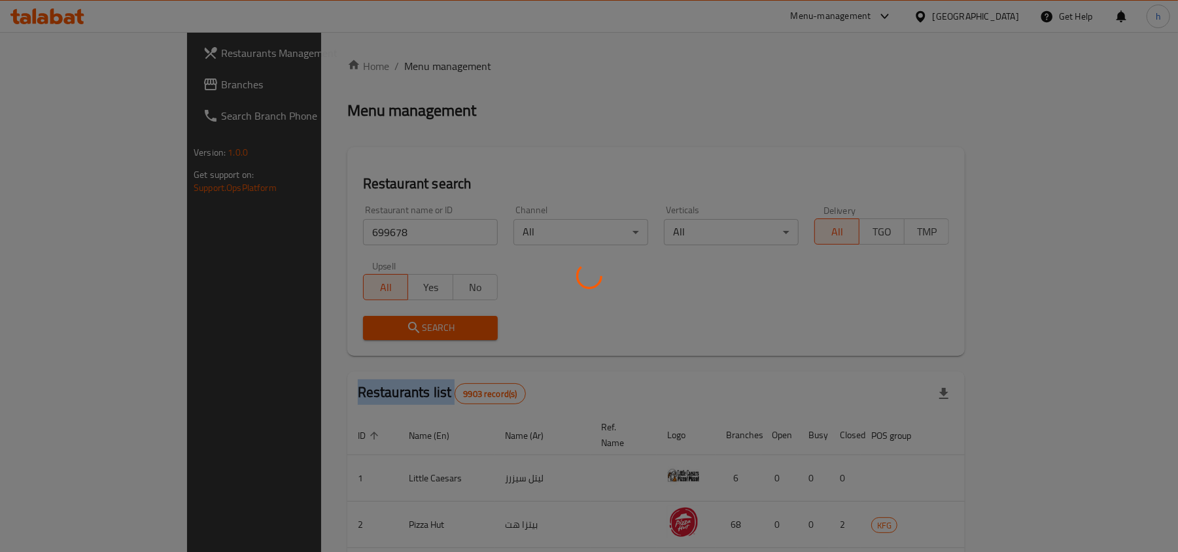
click at [301, 322] on div at bounding box center [589, 276] width 1178 height 552
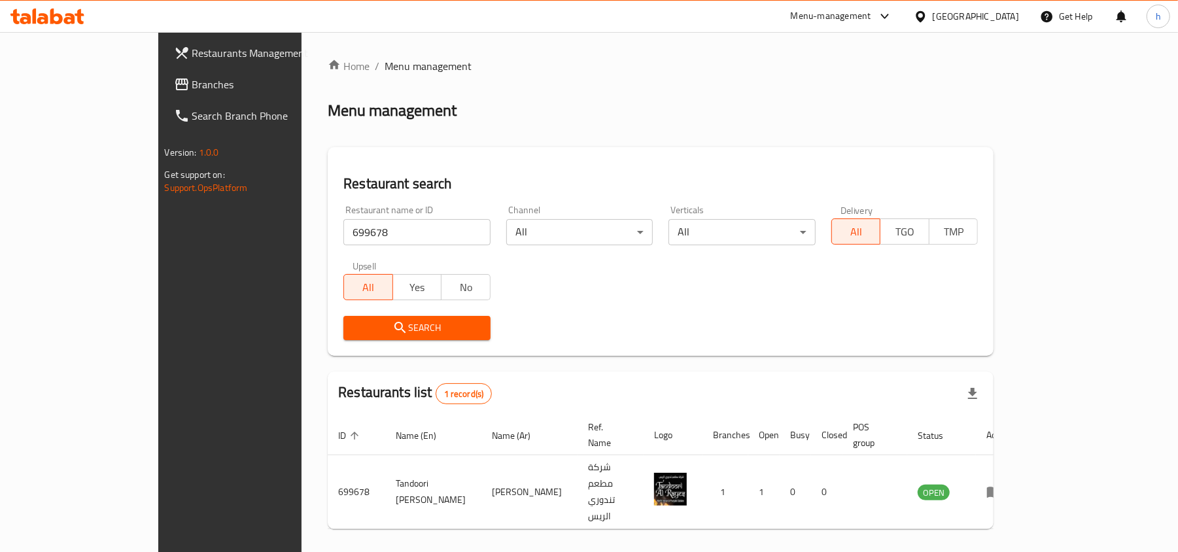
click at [998, 13] on div "[GEOGRAPHIC_DATA]" at bounding box center [976, 16] width 86 height 14
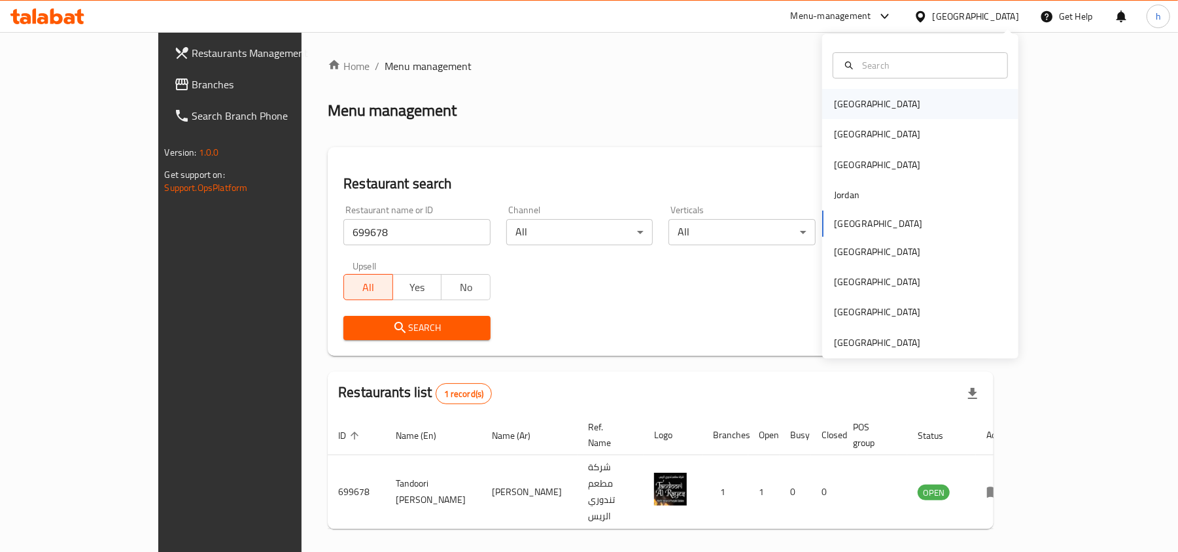
click at [834, 107] on div "[GEOGRAPHIC_DATA]" at bounding box center [877, 104] width 86 height 14
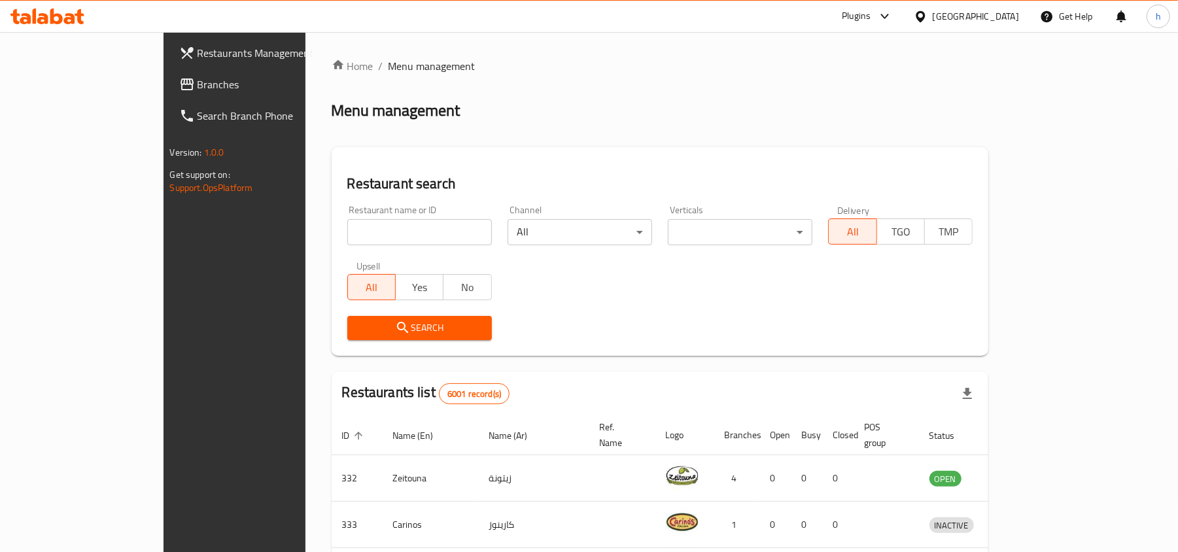
click at [46, 80] on div at bounding box center [589, 276] width 1178 height 552
click at [198, 80] on span "Branches" at bounding box center [274, 85] width 152 height 16
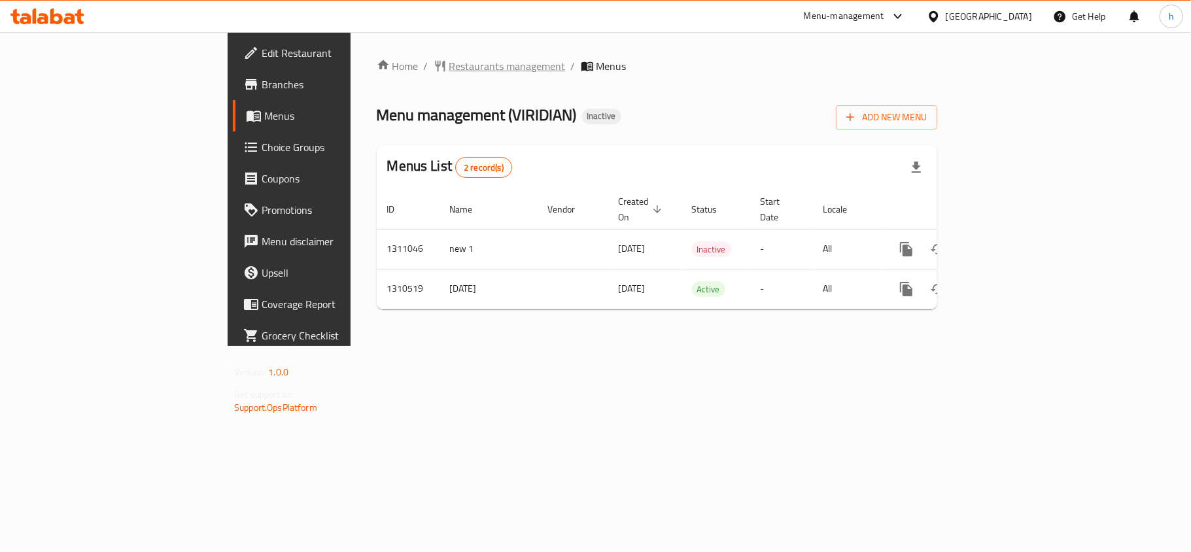
click at [449, 68] on span "Restaurants management" at bounding box center [507, 66] width 116 height 16
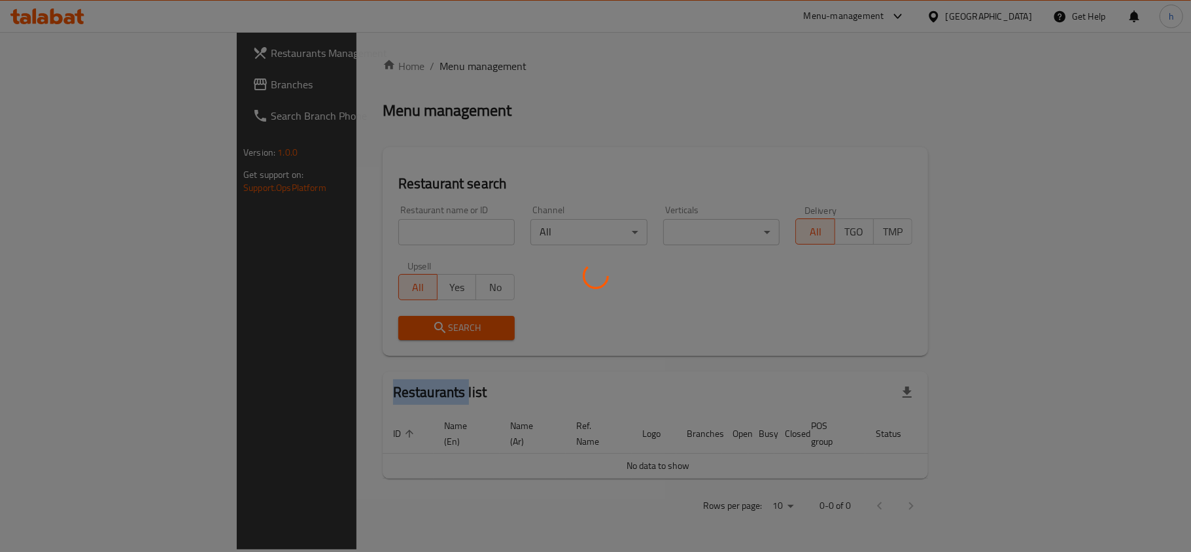
click at [349, 68] on div at bounding box center [595, 276] width 1191 height 552
click at [313, 233] on div at bounding box center [595, 276] width 1191 height 552
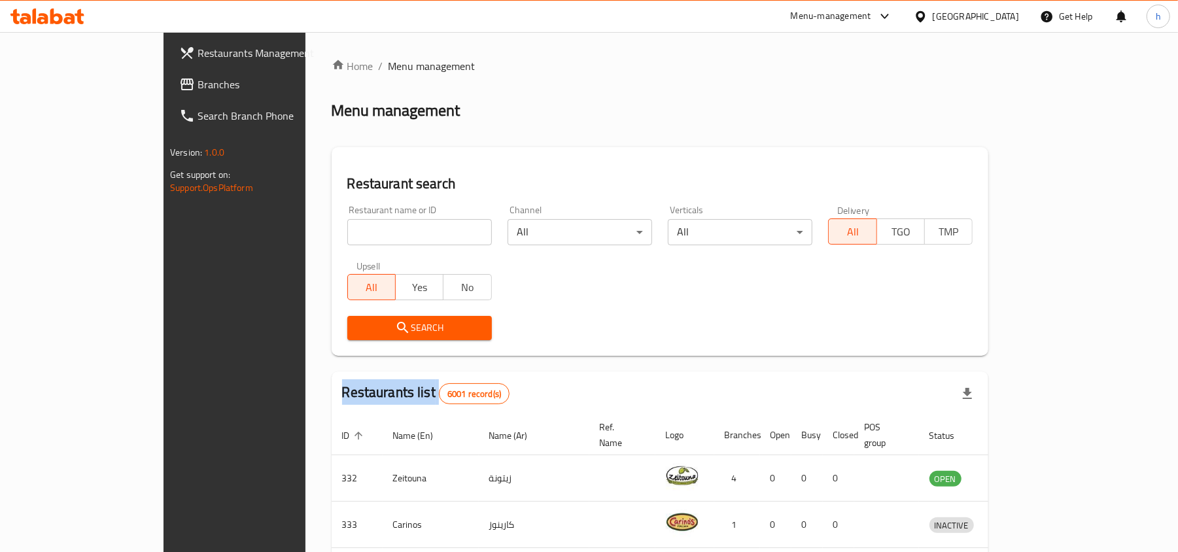
click at [332, 233] on div "Home / Menu management Menu management Restaurant search Restaurant name or ID …" at bounding box center [660, 487] width 657 height 858
click at [347, 233] on input "search" at bounding box center [419, 232] width 145 height 26
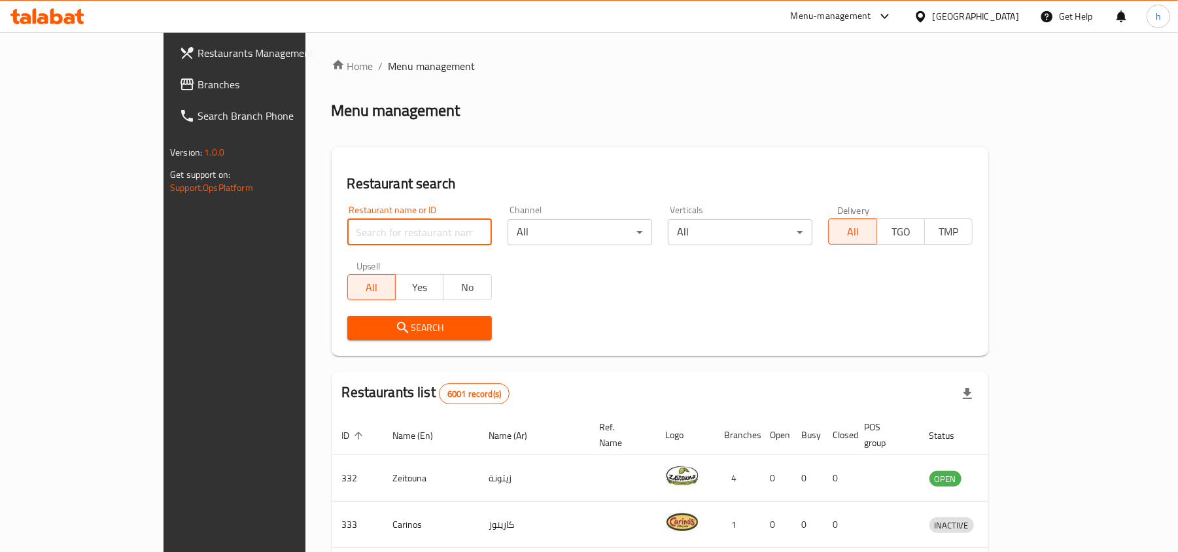
paste input "705469"
type input "705469"
click at [358, 322] on span "Search" at bounding box center [420, 328] width 124 height 16
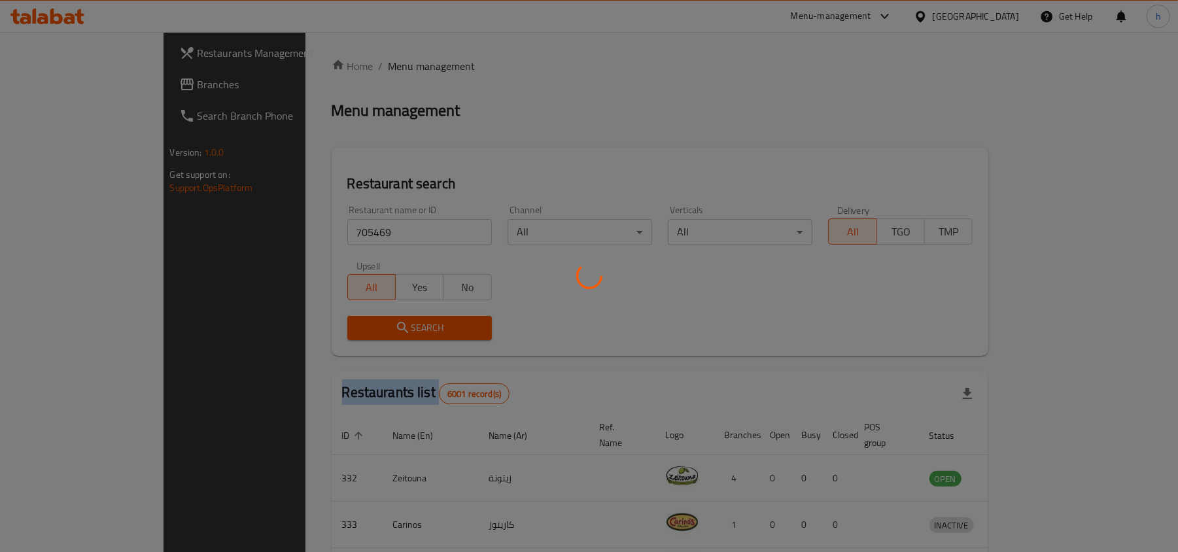
click at [319, 322] on div at bounding box center [589, 276] width 1178 height 552
